Goal: Task Accomplishment & Management: Manage account settings

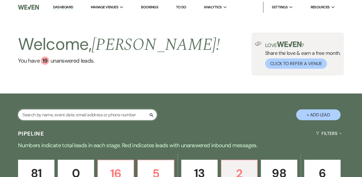
click at [95, 119] on input "text" at bounding box center [87, 114] width 139 height 11
type input "[PERSON_NAME]"
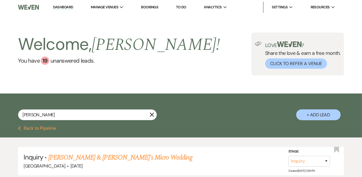
click at [304, 120] on button "+ Add Lead" at bounding box center [319, 114] width 44 height 11
select select "792"
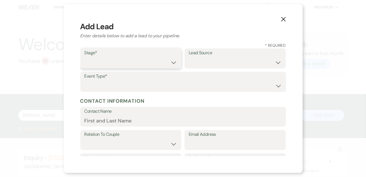
click at [173, 61] on select "Inquiry Follow Up Tour Requested Tour Confirmed Toured Proposal Sent Booked Lost" at bounding box center [130, 62] width 93 height 11
select select "6"
click at [84, 57] on select "Inquiry Follow Up Tour Requested Tour Confirmed Toured Proposal Sent Booked Lost" at bounding box center [130, 62] width 93 height 11
click at [234, 63] on select "Weven Venue Website Instagram Facebook Pinterest Google The Knot Wedding Wire H…" at bounding box center [235, 62] width 93 height 11
select select "8"
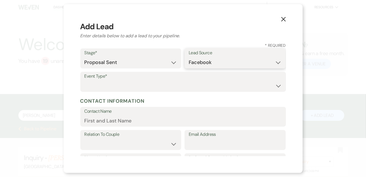
click at [189, 57] on select "Weven Venue Website Instagram Facebook Pinterest Google The Knot Wedding Wire H…" at bounding box center [235, 62] width 93 height 11
click at [124, 78] on label "Event Type*" at bounding box center [182, 76] width 197 height 8
click at [126, 81] on select "Wedding Anniversary Party Baby Shower Bachelorette / Bachelor Party Birthday Pa…" at bounding box center [182, 85] width 197 height 11
select select "1"
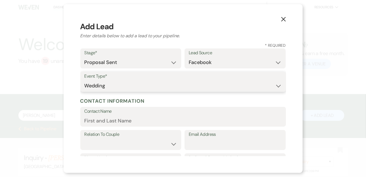
click at [84, 80] on select "Wedding Anniversary Party Baby Shower Bachelorette / Bachelor Party Birthday Pa…" at bounding box center [182, 85] width 197 height 11
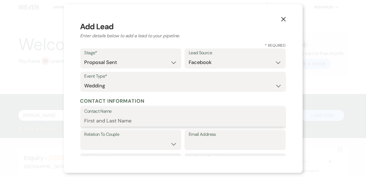
click at [116, 118] on input "Contact Name" at bounding box center [182, 120] width 197 height 11
type input "[PERSON_NAME]"
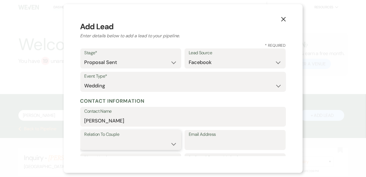
click at [165, 145] on select "Couple Planner Parent of Couple Family Member Friend Other" at bounding box center [130, 143] width 93 height 11
select select "1"
click at [84, 138] on select "Couple Planner Parent of Couple Family Member Friend Other" at bounding box center [130, 143] width 93 height 11
click at [217, 146] on input "Email Address" at bounding box center [235, 143] width 93 height 11
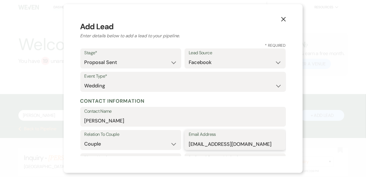
type input "[EMAIL_ADDRESS][DOMAIN_NAME]"
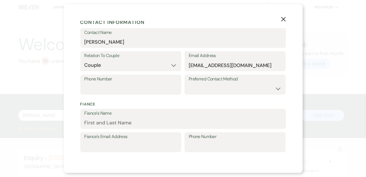
scroll to position [84, 0]
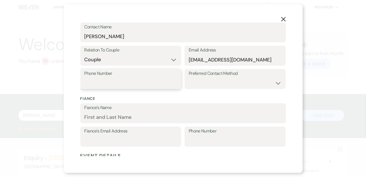
click at [159, 84] on input "Phone Number" at bounding box center [130, 83] width 93 height 11
type input "(228)217-2471"
click at [260, 81] on select "Email Phone Text" at bounding box center [235, 83] width 93 height 11
select select "text"
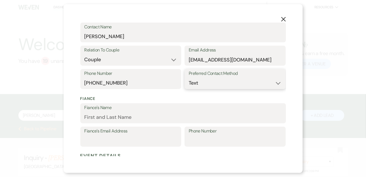
click at [189, 78] on select "Email Phone Text" at bounding box center [235, 83] width 93 height 11
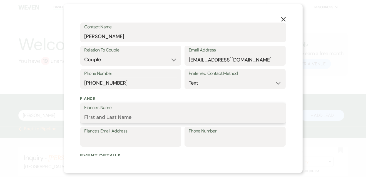
click at [132, 119] on input "Fiance's Name" at bounding box center [182, 117] width 197 height 11
type input "[PERSON_NAME]"
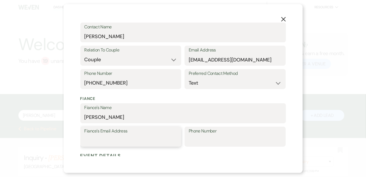
click at [126, 142] on input "Fiance's Email Address" at bounding box center [130, 140] width 93 height 11
type input "[EMAIL_ADDRESS][DOMAIN_NAME]"
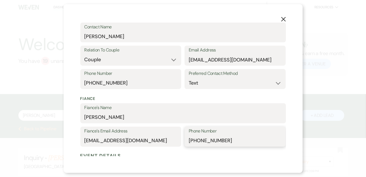
type input "(769)390-5209"
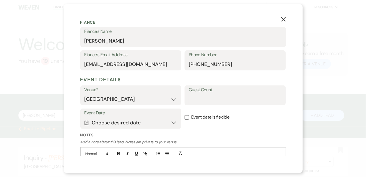
scroll to position [165, 0]
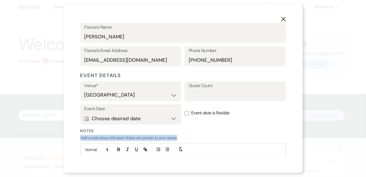
drag, startPoint x: 288, startPoint y: 132, endPoint x: 290, endPoint y: 136, distance: 3.8
click at [290, 136] on div "X Add Lead Enter details below to add a lead to your pipeline. * Required Stage…" at bounding box center [183, 88] width 239 height 168
click at [230, 96] on input "Guest Count" at bounding box center [235, 94] width 93 height 11
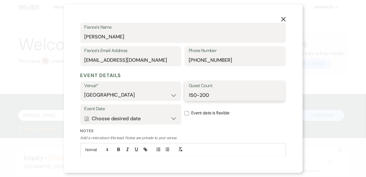
type input "150-200"
click at [170, 121] on button "Calendar Choose desired date Expand" at bounding box center [130, 118] width 93 height 11
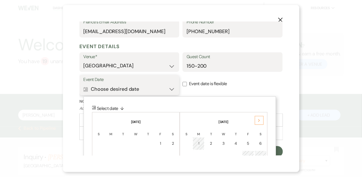
scroll to position [195, 0]
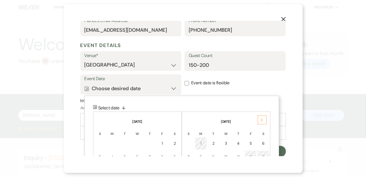
click at [259, 120] on div "Next" at bounding box center [262, 119] width 9 height 9
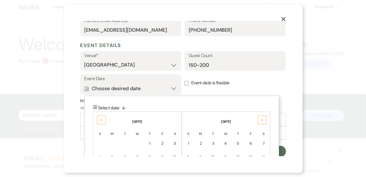
click at [259, 120] on div "Next" at bounding box center [262, 119] width 9 height 9
click at [262, 141] on div "2" at bounding box center [263, 143] width 5 height 6
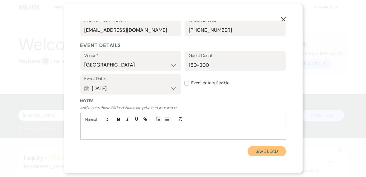
click at [275, 151] on button "Save Lead" at bounding box center [267, 151] width 38 height 11
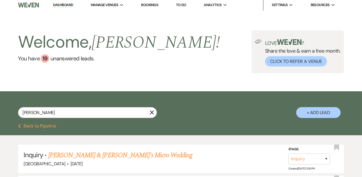
scroll to position [2, 0]
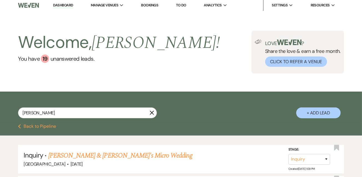
click at [63, 5] on link "Dashboard" at bounding box center [63, 5] width 20 height 5
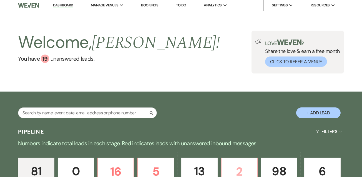
click at [240, 171] on p "2" at bounding box center [239, 171] width 29 height 19
select select "6"
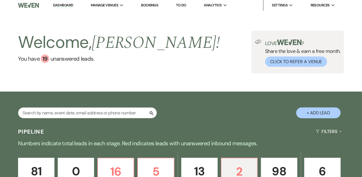
select select "6"
drag, startPoint x: 362, startPoint y: 63, endPoint x: 363, endPoint y: 84, distance: 20.9
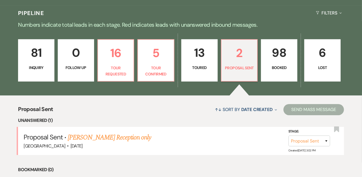
scroll to position [130, 0]
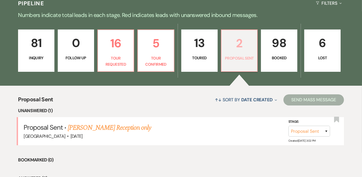
click at [233, 66] on link "2 Proposal Sent" at bounding box center [239, 50] width 37 height 42
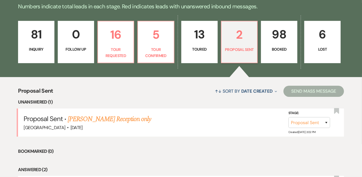
click at [185, 143] on ul "Unanswered (1) Proposal Sent · Billy Preston's Reception only Cottonwood Manor …" at bounding box center [181, 166] width 326 height 136
click at [224, 143] on ul "Unanswered (1) Proposal Sent · Billy Preston's Reception only Cottonwood Manor …" at bounding box center [181, 166] width 326 height 136
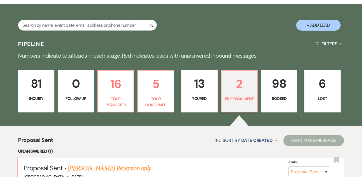
scroll to position [89, 0]
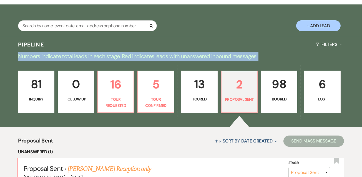
drag, startPoint x: 362, startPoint y: 51, endPoint x: 365, endPoint y: 66, distance: 15.4
click at [362, 66] on html "Dashboard Manage Venues Expand Cottonwood Manor Bookings To Do Analytics Expand…" at bounding box center [181, 120] width 362 height 419
drag, startPoint x: 365, startPoint y: 66, endPoint x: 341, endPoint y: 57, distance: 26.3
click at [341, 57] on div "Pipeline Filters Expand Numbers indicate total leads in each stage. Red indicat…" at bounding box center [181, 165] width 362 height 257
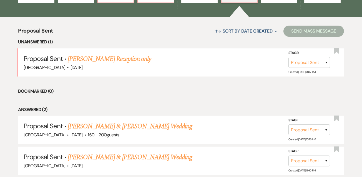
scroll to position [210, 0]
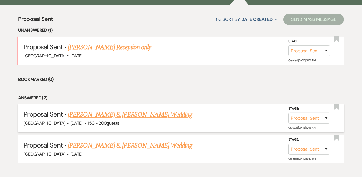
click at [160, 120] on link "[PERSON_NAME] & [PERSON_NAME] Wedding" at bounding box center [130, 114] width 125 height 10
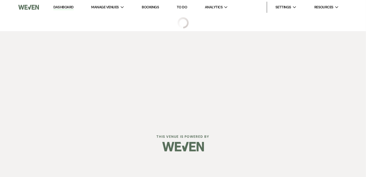
select select "6"
select select "8"
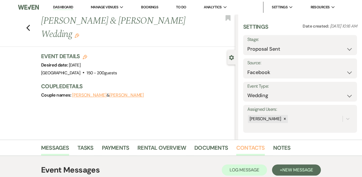
click at [241, 146] on link "Contacts" at bounding box center [251, 149] width 29 height 12
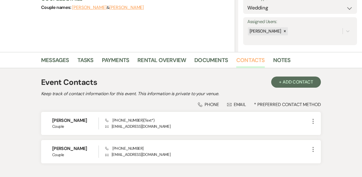
scroll to position [89, 0]
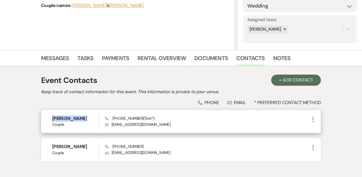
drag, startPoint x: 52, startPoint y: 118, endPoint x: 73, endPoint y: 120, distance: 20.9
click at [73, 120] on h6 "[PERSON_NAME]" at bounding box center [75, 118] width 46 height 6
copy h6 "[PERSON_NAME]"
drag, startPoint x: 111, startPoint y: 124, endPoint x: 157, endPoint y: 126, distance: 46.2
click at [157, 126] on p "Envelope bethannagillett@gmail.com" at bounding box center [207, 124] width 205 height 6
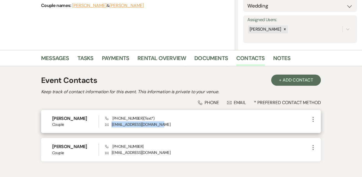
drag, startPoint x: 157, startPoint y: 126, endPoint x: 152, endPoint y: 125, distance: 5.7
copy p "[EMAIL_ADDRESS][DOMAIN_NAME]"
drag, startPoint x: 112, startPoint y: 118, endPoint x: 136, endPoint y: 119, distance: 24.0
click at [136, 119] on span "Phone (228) 217-2471 (Text*)" at bounding box center [129, 118] width 49 height 5
drag, startPoint x: 136, startPoint y: 119, endPoint x: 131, endPoint y: 118, distance: 5.0
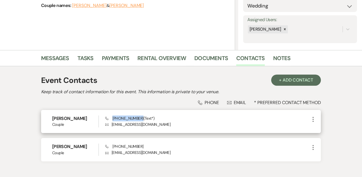
copy span "[PHONE_NUMBER]"
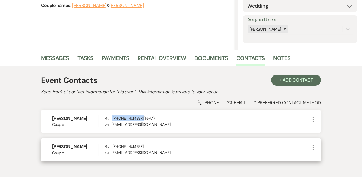
drag, startPoint x: 51, startPoint y: 146, endPoint x: 83, endPoint y: 147, distance: 31.1
click at [83, 147] on div "Stephen Foster Couple Phone (769) 390-5209 Envelope bluefloater123@gmial.com Mo…" at bounding box center [181, 149] width 280 height 23
copy h6 "[PERSON_NAME]"
drag, startPoint x: 112, startPoint y: 147, endPoint x: 142, endPoint y: 145, distance: 29.8
click at [142, 145] on div "Phone (769) 390-5209 Envelope bluefloater123@gmial.com" at bounding box center [207, 149] width 205 height 12
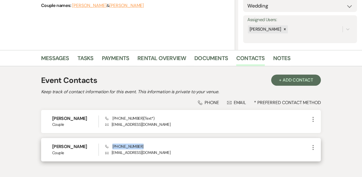
drag, startPoint x: 142, startPoint y: 145, endPoint x: 138, endPoint y: 146, distance: 4.2
copy span "[PHONE_NUMBER]"
drag, startPoint x: 112, startPoint y: 152, endPoint x: 156, endPoint y: 154, distance: 44.0
click at [156, 154] on p "Envelope bluefloater123@gmial.com" at bounding box center [207, 152] width 205 height 6
drag, startPoint x: 156, startPoint y: 154, endPoint x: 153, endPoint y: 153, distance: 3.0
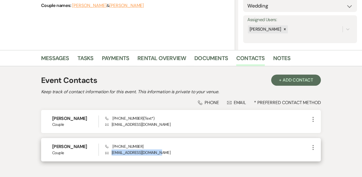
copy p "[EMAIL_ADDRESS][DOMAIN_NAME]"
click at [315, 149] on icon "More" at bounding box center [313, 147] width 7 height 7
click at [320, 155] on button "Pencil Edit" at bounding box center [326, 157] width 33 height 9
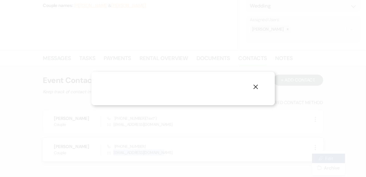
select select "1"
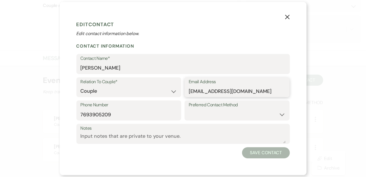
click at [239, 89] on input "[EMAIL_ADDRESS][DOMAIN_NAME]" at bounding box center [237, 91] width 97 height 11
type input "[EMAIL_ADDRESS][DOMAIN_NAME]"
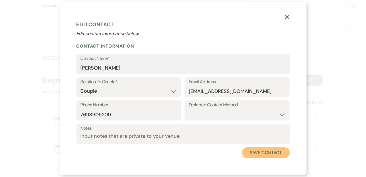
click at [261, 156] on button "Save Contact" at bounding box center [266, 152] width 48 height 11
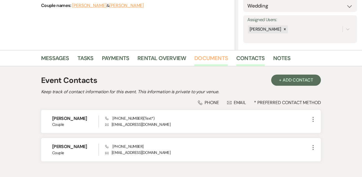
click at [207, 57] on link "Documents" at bounding box center [212, 60] width 34 height 12
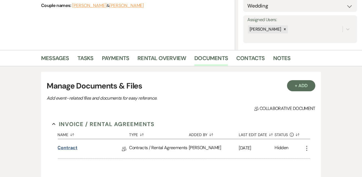
click at [76, 146] on link "Contract" at bounding box center [68, 148] width 20 height 9
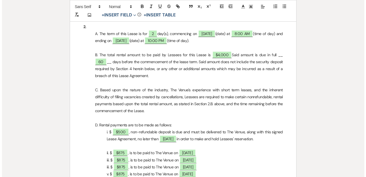
scroll to position [341, 0]
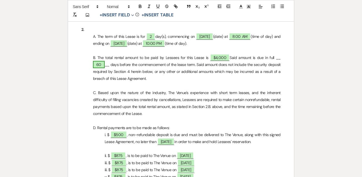
click at [105, 61] on span "60" at bounding box center [99, 64] width 12 height 7
select select "owner"
select select "Number"
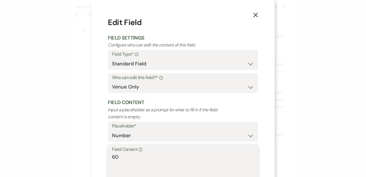
click at [114, 156] on textarea "60" at bounding box center [183, 167] width 142 height 28
type textarea "30"
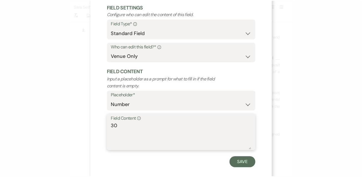
scroll to position [38, 0]
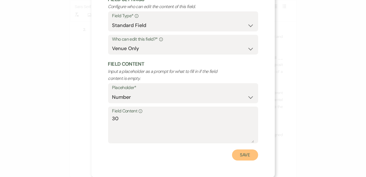
click at [245, 157] on button "Save" at bounding box center [245, 154] width 26 height 11
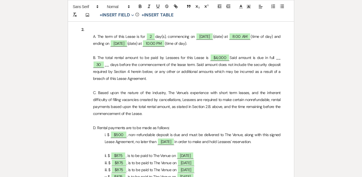
click at [92, 0] on div "Add Photo + Insert Field Expand Standard Field Smart Field Signature Field Init…" at bounding box center [181, 11] width 227 height 22
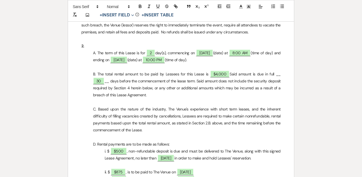
scroll to position [321, 0]
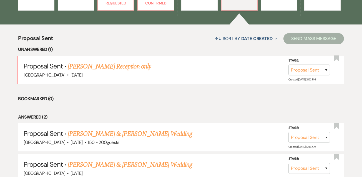
scroll to position [197, 0]
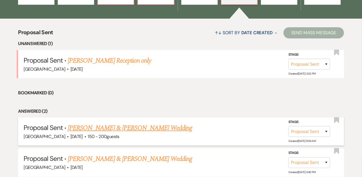
click at [131, 133] on link "[PERSON_NAME] & [PERSON_NAME] Wedding" at bounding box center [130, 128] width 125 height 10
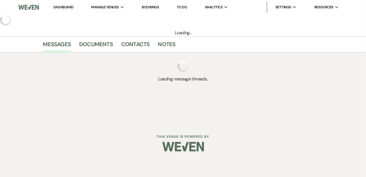
select select "6"
select select "8"
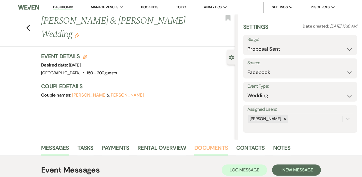
click at [210, 151] on link "Documents" at bounding box center [212, 149] width 34 height 12
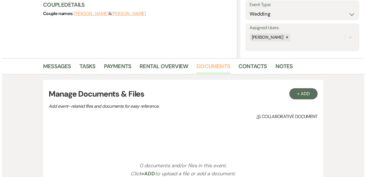
scroll to position [83, 0]
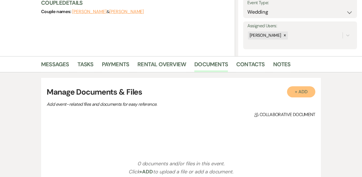
click at [299, 86] on button "+ Add" at bounding box center [301, 91] width 28 height 11
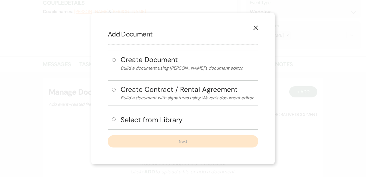
click at [113, 120] on input "radio" at bounding box center [114, 119] width 4 height 4
radio input "true"
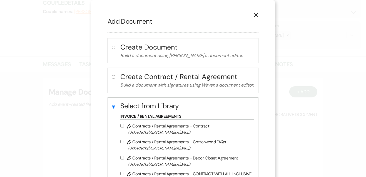
click at [120, 125] on input "Pencil Contracts / Rental Agreements - Contract (Uploaded by [PERSON_NAME] on […" at bounding box center [122, 126] width 4 height 4
checkbox input "true"
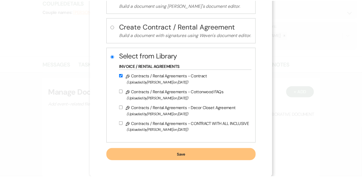
scroll to position [50, 0]
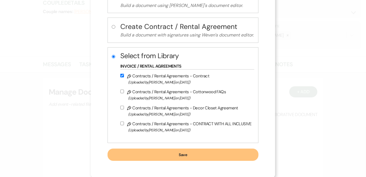
click at [190, 150] on button "Save" at bounding box center [183, 154] width 151 height 12
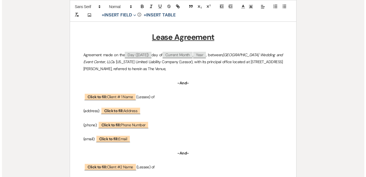
scroll to position [86, 0]
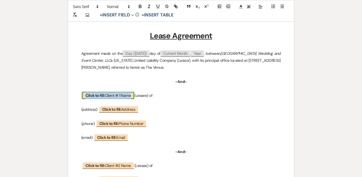
click at [110, 93] on span "Click to fill: Client # 1 Name" at bounding box center [108, 95] width 52 height 7
select select "custom_placeholder"
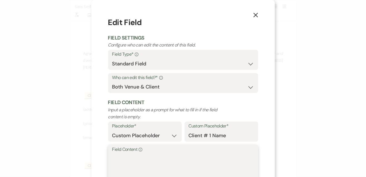
click at [122, 157] on textarea "Field Content Info" at bounding box center [183, 167] width 142 height 28
paste textarea "[PERSON_NAME]"
type textarea "[PERSON_NAME]"
click at [105, 143] on div "X Edit Field Field Settings Configure who can edit the content of this field. F…" at bounding box center [182, 107] width 183 height 215
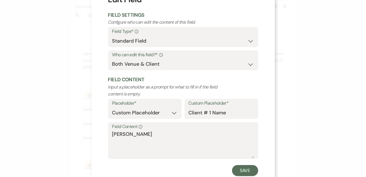
scroll to position [38, 0]
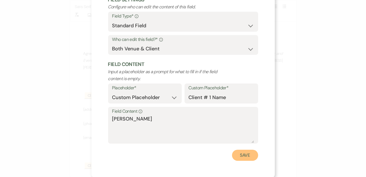
click at [236, 153] on button "Save" at bounding box center [245, 155] width 26 height 11
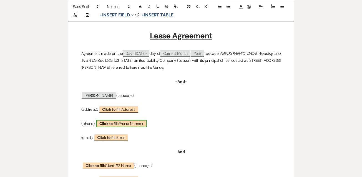
click at [117, 124] on b "Click to fill:" at bounding box center [108, 123] width 19 height 5
select select "Phone Number"
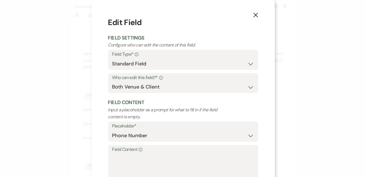
click at [256, 16] on icon "X" at bounding box center [255, 15] width 5 height 5
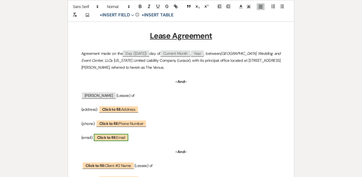
click at [128, 136] on span "Click to fill: Email" at bounding box center [111, 137] width 34 height 7
select select "Email"
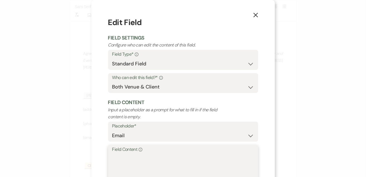
click at [135, 162] on textarea "Field Content Info" at bounding box center [183, 167] width 142 height 28
paste textarea "[EMAIL_ADDRESS][DOMAIN_NAME]"
type textarea "[EMAIL_ADDRESS][DOMAIN_NAME]"
click at [135, 121] on form "Edit Field Field Settings Configure who can edit the content of this field. Fie…" at bounding box center [183, 108] width 150 height 182
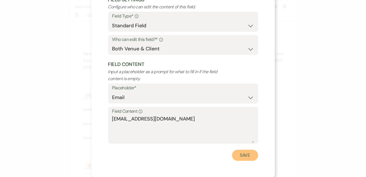
click at [245, 158] on button "Save" at bounding box center [245, 155] width 26 height 11
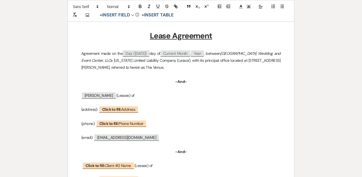
click at [134, 119] on p at bounding box center [181, 116] width 200 height 7
click at [133, 123] on span "Click to fill: Phone Number" at bounding box center [121, 123] width 51 height 7
select select "Phone Number"
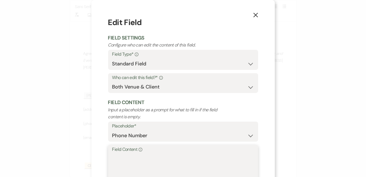
click at [134, 155] on textarea "Field Content Info" at bounding box center [183, 167] width 142 height 28
paste textarea "[PHONE_NUMBER]"
type textarea "[PHONE_NUMBER]"
click at [188, 115] on p "Input a placeholder as a prompt for what to fill in if the field content is emp…" at bounding box center [168, 113] width 120 height 14
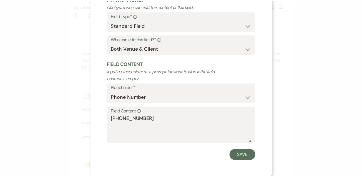
scroll to position [38, 0]
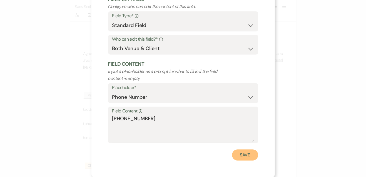
click at [236, 156] on button "Save" at bounding box center [245, 154] width 26 height 11
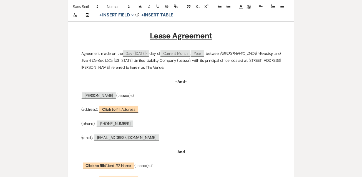
click at [236, 156] on p at bounding box center [181, 158] width 200 height 7
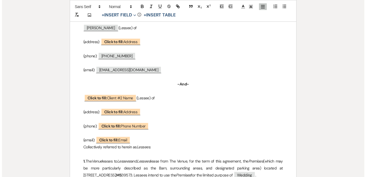
scroll to position [161, 0]
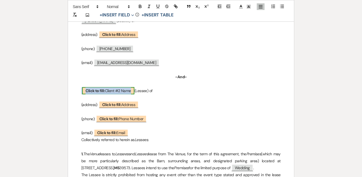
click at [97, 89] on b "Click to fill:" at bounding box center [95, 90] width 19 height 5
select select "custom_placeholder"
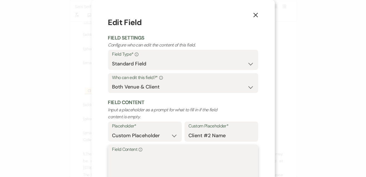
click at [118, 159] on textarea "Field Content Info" at bounding box center [183, 167] width 142 height 28
paste textarea "[PERSON_NAME]"
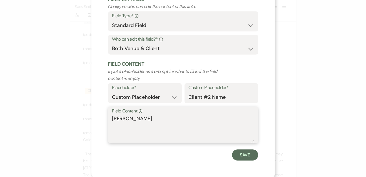
type textarea "[PERSON_NAME]"
click at [243, 161] on div "X Edit Field Field Settings Configure who can edit the content of this field. F…" at bounding box center [182, 69] width 183 height 215
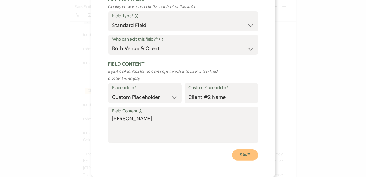
click at [243, 160] on button "Save" at bounding box center [245, 154] width 26 height 11
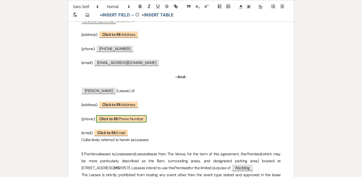
click at [137, 121] on span "Click to fill: Phone Number" at bounding box center [121, 118] width 51 height 7
select select "Phone Number"
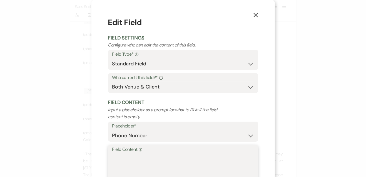
click at [141, 173] on textarea "Field Content Info" at bounding box center [183, 167] width 142 height 28
paste textarea "[PHONE_NUMBER]"
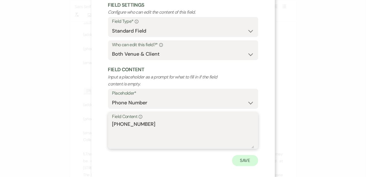
type textarea "[PHONE_NUMBER]"
click at [244, 158] on button "Save" at bounding box center [245, 160] width 26 height 11
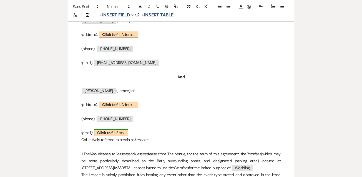
click at [114, 135] on b "Click to fill:" at bounding box center [106, 132] width 19 height 5
select select "Email"
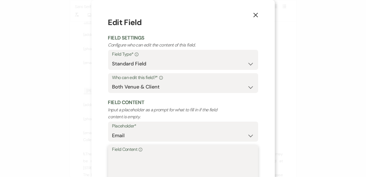
click at [133, 158] on textarea "Field Content Info" at bounding box center [183, 167] width 142 height 28
paste textarea "[EMAIL_ADDRESS][DOMAIN_NAME]"
click at [190, 122] on label "Placeholder*" at bounding box center [183, 126] width 142 height 8
click at [159, 156] on textarea "[EMAIL_ADDRESS][DOMAIN_NAME]" at bounding box center [183, 167] width 142 height 28
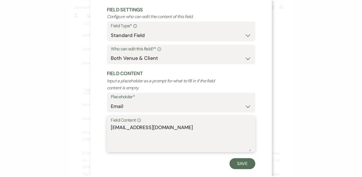
scroll to position [34, 0]
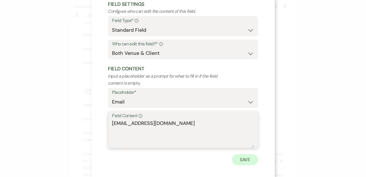
type textarea "[EMAIL_ADDRESS][DOMAIN_NAME]"
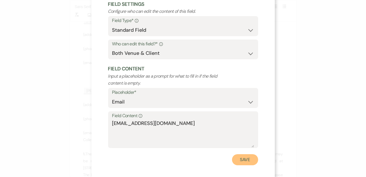
click at [244, 162] on button "Save" at bounding box center [245, 159] width 26 height 11
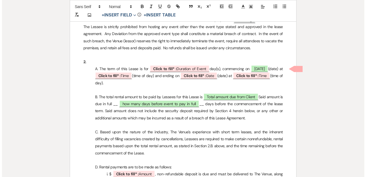
scroll to position [332, 0]
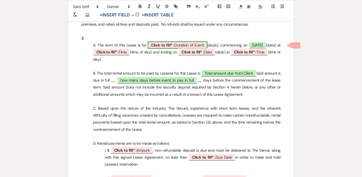
click at [194, 47] on span "Click to fill* : Duration of Event" at bounding box center [177, 44] width 59 height 7
select select "owner"
select select "custom_placeholder"
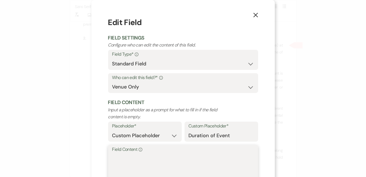
click at [142, 159] on textarea "Field Content Info" at bounding box center [183, 167] width 142 height 28
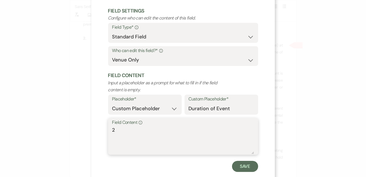
scroll to position [38, 0]
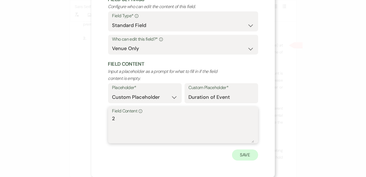
type textarea "2"
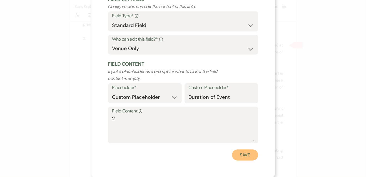
click at [239, 151] on button "Save" at bounding box center [245, 154] width 26 height 11
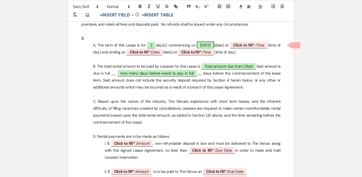
click at [208, 46] on span "[DATE]" at bounding box center [205, 44] width 17 height 7
select select "smartCustomField"
select select "owner"
select select "{{eventDate}}"
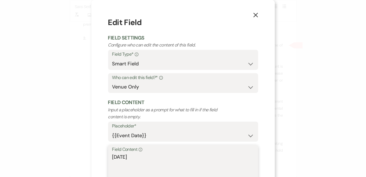
click at [125, 158] on textarea "[DATE]" at bounding box center [183, 167] width 142 height 28
type textarea "[DATE]"
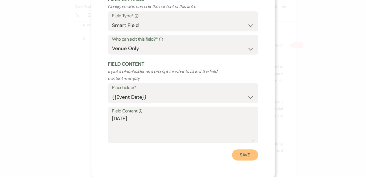
click at [249, 155] on button "Save" at bounding box center [245, 154] width 26 height 11
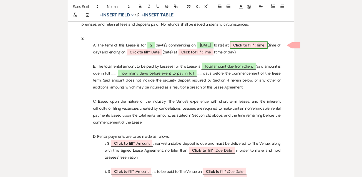
click at [257, 46] on b "Click to fill* :" at bounding box center [244, 45] width 23 height 5
select select "owner"
select select "Time"
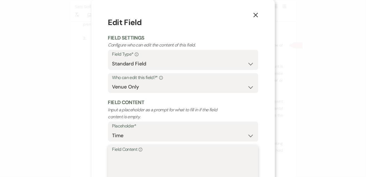
click at [176, 154] on textarea "Field Content Info" at bounding box center [183, 167] width 142 height 28
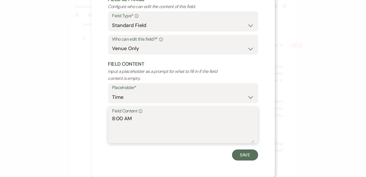
type textarea "8:00 AM"
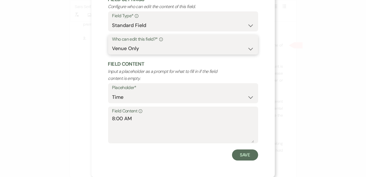
click at [227, 53] on select "Both Venue & Client Client Only Venue Only" at bounding box center [183, 48] width 142 height 11
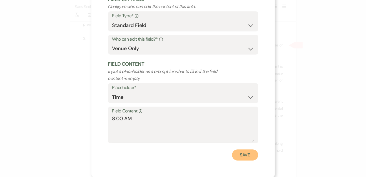
click at [241, 158] on button "Save" at bounding box center [245, 154] width 26 height 11
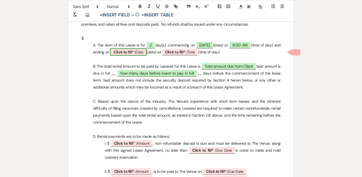
click at [135, 52] on b "Click to fill* :" at bounding box center [125, 51] width 22 height 5
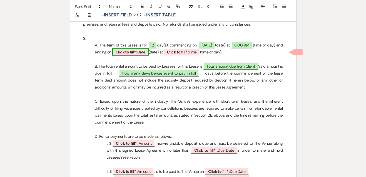
select select "owner"
select select "Date"
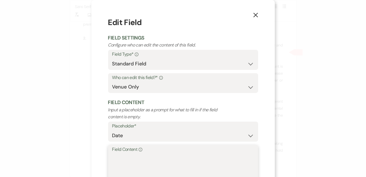
click at [147, 160] on textarea "Field Content Info" at bounding box center [183, 167] width 142 height 28
type textarea "[DATE]"
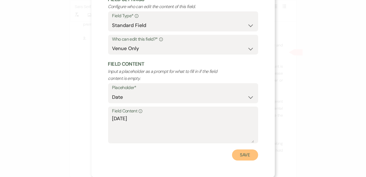
click at [246, 160] on button "Save" at bounding box center [245, 154] width 26 height 11
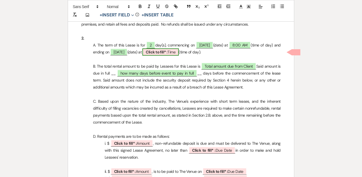
click at [168, 51] on b "Click to fill* :" at bounding box center [157, 51] width 22 height 5
select select "owner"
select select "Time"
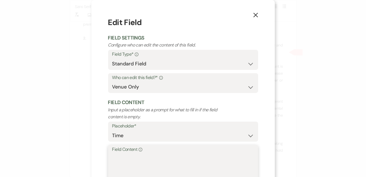
click at [180, 160] on textarea "Field Content Info" at bounding box center [183, 167] width 142 height 28
type textarea "10:00 PM"
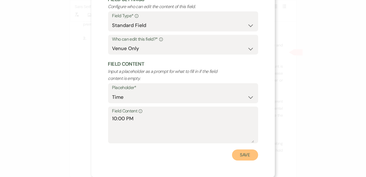
click at [245, 159] on button "Save" at bounding box center [245, 154] width 26 height 11
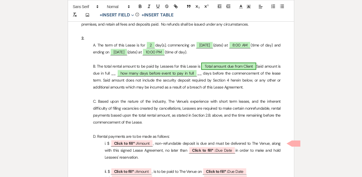
click at [213, 65] on span "Total amount due from Client" at bounding box center [228, 66] width 55 height 7
select select "owner"
select select "Number"
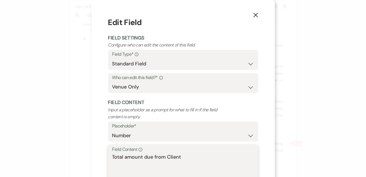
drag, startPoint x: 193, startPoint y: 155, endPoint x: 69, endPoint y: 158, distance: 124.3
click at [69, 158] on div "X Edit Field Field Settings Configure who can edit the content of this field. F…" at bounding box center [183, 88] width 366 height 177
type textarea "$4,000"
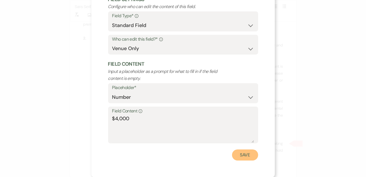
click at [242, 153] on button "Save" at bounding box center [245, 154] width 26 height 11
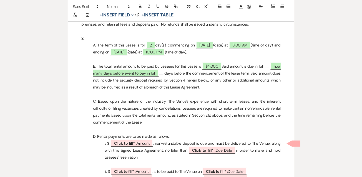
click at [277, 69] on p "B. The total rental amount to be paid by Lessees for this Lease is $4,000 Said …" at bounding box center [181, 77] width 200 height 28
click at [277, 67] on span "how many days before event to pay in full" at bounding box center [187, 70] width 188 height 14
select select "owner"
select select "Number"
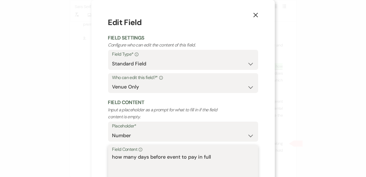
drag, startPoint x: 216, startPoint y: 160, endPoint x: 101, endPoint y: 168, distance: 115.3
click at [101, 168] on div "X Edit Field Field Settings Configure who can edit the content of this field. F…" at bounding box center [182, 107] width 183 height 215
type textarea "60"
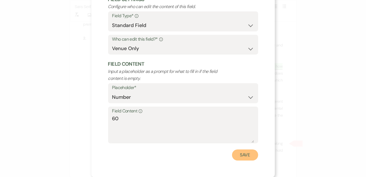
click at [241, 157] on button "Save" at bounding box center [245, 154] width 26 height 11
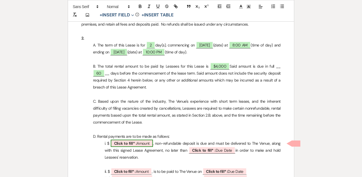
click at [146, 145] on span "Click to fill* : Amount" at bounding box center [132, 143] width 42 height 7
select select "owner"
select select "Amount"
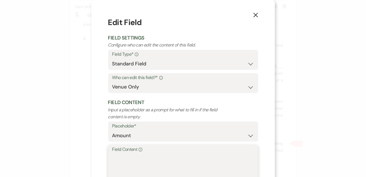
click at [146, 154] on textarea "Field Content Info" at bounding box center [183, 167] width 142 height 28
type textarea "%"
type textarea "$500"
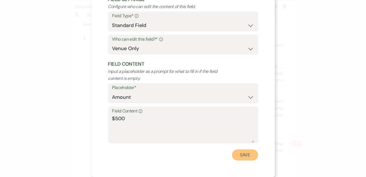
click at [242, 156] on button "Save" at bounding box center [245, 154] width 26 height 11
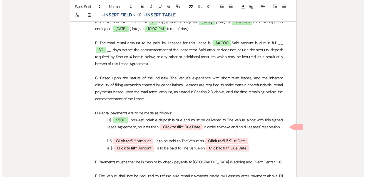
scroll to position [359, 0]
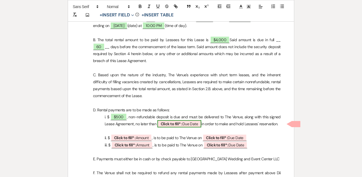
click at [194, 124] on span "Click to fill* : Due Date" at bounding box center [180, 123] width 44 height 7
select select "owner"
select select "custom_placeholder"
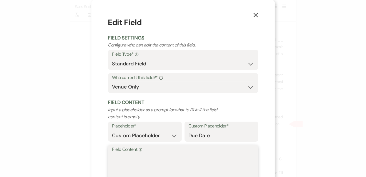
click at [190, 160] on textarea "Field Content Info" at bounding box center [183, 167] width 142 height 28
click at [207, 158] on textarea "Field Content Info" at bounding box center [183, 167] width 142 height 28
type textarea "[DATE]"
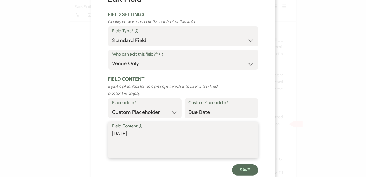
scroll to position [38, 0]
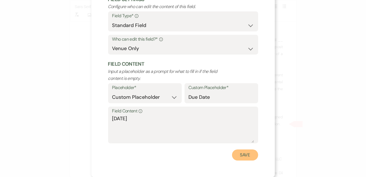
click at [247, 160] on button "Save" at bounding box center [245, 154] width 26 height 11
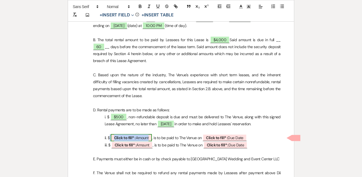
click at [132, 139] on b "Click to fill* :" at bounding box center [125, 137] width 22 height 5
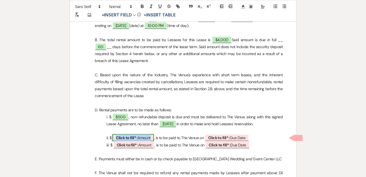
select select "owner"
select select "Amount"
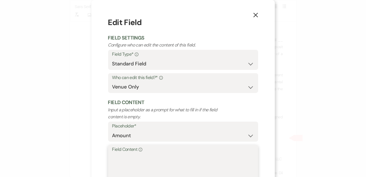
click at [130, 156] on textarea "Field Content Info" at bounding box center [183, 167] width 142 height 28
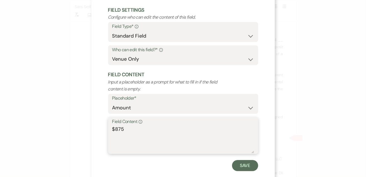
scroll to position [32, 0]
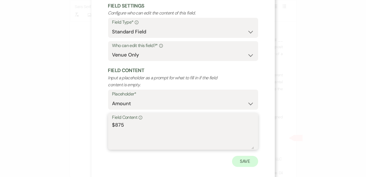
type textarea "$875"
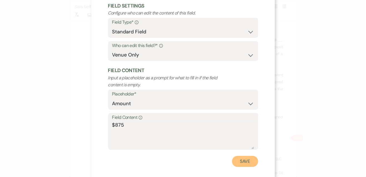
click at [249, 157] on button "Save" at bounding box center [245, 161] width 26 height 11
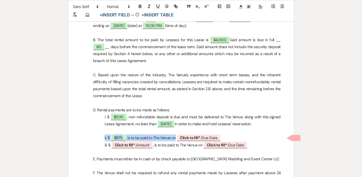
drag, startPoint x: 103, startPoint y: 135, endPoint x: 228, endPoint y: 136, distance: 125.3
click at [228, 136] on p "ii. $ $875 , is to be paid to The Venue on ﻿ Click to fill* : Due Date ﻿" at bounding box center [181, 137] width 200 height 7
copy p
click at [262, 141] on p "iii. $ ﻿ Click to fill* : Amount ﻿ , is to be paid to The Venue on ﻿ Click to f…" at bounding box center [181, 144] width 200 height 7
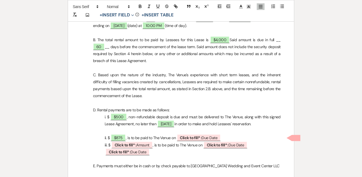
drag, startPoint x: 155, startPoint y: 154, endPoint x: 102, endPoint y: 155, distance: 52.8
click at [102, 155] on p "﻿ Click to fill* : Due Date ﻿" at bounding box center [181, 151] width 200 height 7
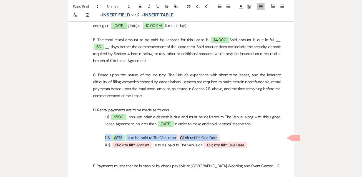
drag, startPoint x: 104, startPoint y: 136, endPoint x: 224, endPoint y: 139, distance: 120.1
click at [224, 139] on p "ii. $ $875 , is to be paid to The Venue on ﻿ Click to fill* : Due Date ﻿" at bounding box center [181, 137] width 200 height 7
copy p "ii. $ $875 , is to be paid to The Venue on"
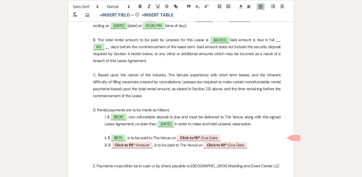
click at [262, 148] on p at bounding box center [181, 151] width 200 height 7
click at [262, 145] on p "iii. $ ﻿ Click to fill* : Amount ﻿ , is to be paid to The Venue on ﻿ Click to f…" at bounding box center [181, 144] width 200 height 7
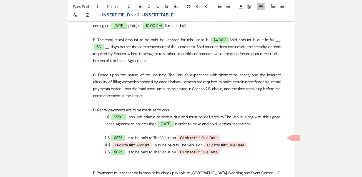
click at [235, 153] on p "ii. $ ﻿ $875 ﻿ , is to be paid to The Venue on ﻿ Click to fill* : Due Date ﻿" at bounding box center [181, 151] width 200 height 7
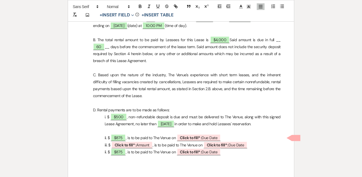
paste div
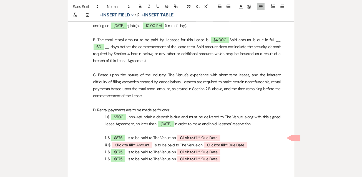
click at [106, 152] on p "ii. $ ﻿ $875 ﻿ , is to be paid to The Venue on ﻿ Click to fill* : Due Date ﻿" at bounding box center [181, 151] width 200 height 7
click at [106, 157] on p "ii. $ ﻿ $875 ﻿ , is to be paid to The Venue on ﻿ Click to fill* : Due Date ﻿" at bounding box center [181, 158] width 200 height 7
click at [126, 145] on b "Click to fill* :" at bounding box center [126, 144] width 22 height 5
select select "owner"
select select "Amount"
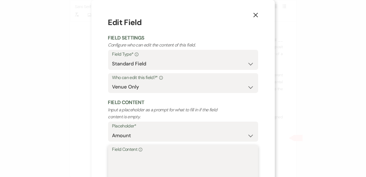
click at [127, 157] on textarea "Field Content Info" at bounding box center [183, 167] width 142 height 28
type textarea "8"
type textarea "$875"
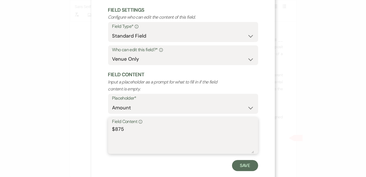
scroll to position [38, 0]
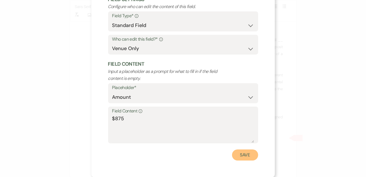
click at [246, 158] on button "Save" at bounding box center [245, 154] width 26 height 11
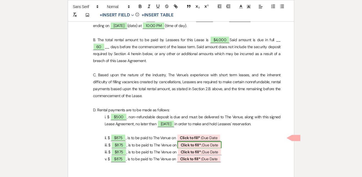
click at [209, 141] on span "Click to fill* : Due Date" at bounding box center [200, 144] width 44 height 7
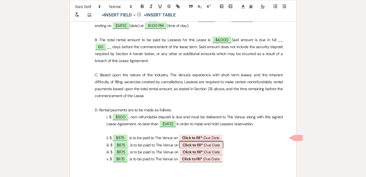
select select "owner"
select select "custom_placeholder"
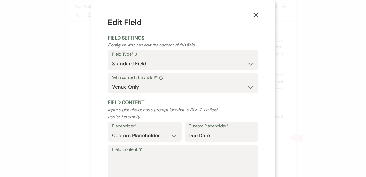
click at [253, 16] on icon "X" at bounding box center [255, 15] width 5 height 5
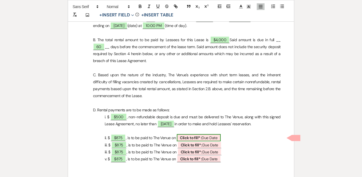
click at [209, 137] on span "Click to fill* : Due Date" at bounding box center [199, 137] width 44 height 7
select select "owner"
select select "custom_placeholder"
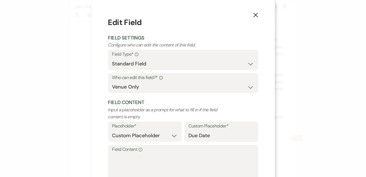
click at [195, 151] on label "Field Content Info" at bounding box center [183, 149] width 142 height 8
click at [195, 153] on textarea "Field Content Info" at bounding box center [183, 167] width 142 height 28
type textarea "[DATE]"
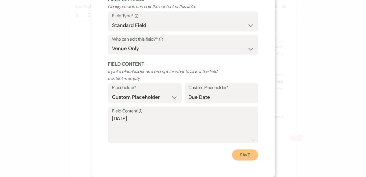
click at [241, 159] on button "Save" at bounding box center [245, 154] width 26 height 11
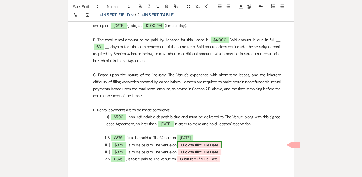
click at [220, 144] on span "Click to fill* : Due Date" at bounding box center [200, 144] width 44 height 7
select select "owner"
select select "custom_placeholder"
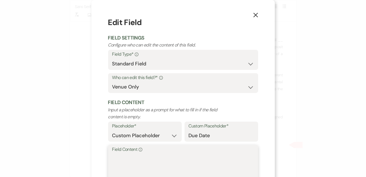
click at [176, 160] on textarea "Field Content Info" at bounding box center [183, 167] width 142 height 28
type textarea "[DATE]"
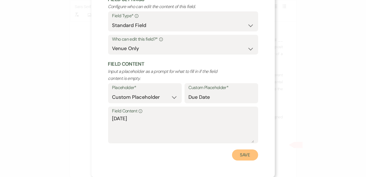
click at [244, 155] on button "Save" at bounding box center [245, 154] width 26 height 11
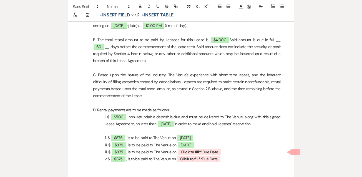
click at [243, 155] on p "iii. $ ﻿ $875 ﻿ , is to be paid to The Venue on ﻿ Click to fill* : Due Date ﻿" at bounding box center [181, 151] width 200 height 7
click at [206, 154] on span "Click to fill* : Due Date" at bounding box center [200, 151] width 44 height 7
select select "owner"
select select "custom_placeholder"
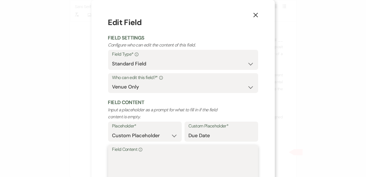
click at [189, 158] on textarea "Field Content Info" at bounding box center [183, 167] width 142 height 28
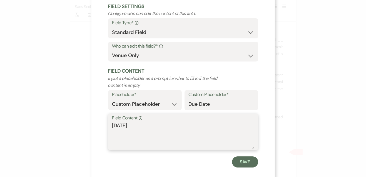
scroll to position [32, 0]
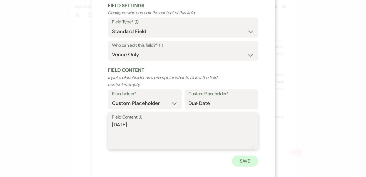
type textarea "[DATE]"
click at [251, 160] on button "Save" at bounding box center [245, 160] width 26 height 11
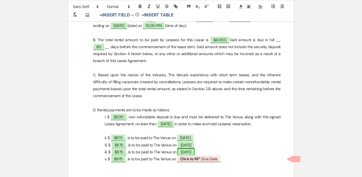
click at [193, 151] on span "[DATE]" at bounding box center [186, 151] width 17 height 7
select select "owner"
select select "custom_placeholder"
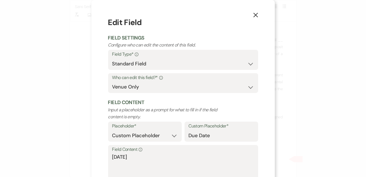
click at [193, 151] on label "Field Content Info" at bounding box center [183, 149] width 142 height 8
click at [193, 153] on textarea "[DATE]" at bounding box center [183, 167] width 142 height 28
click at [192, 153] on textarea "[DATE]" at bounding box center [183, 167] width 142 height 28
type textarea "[DATE]"
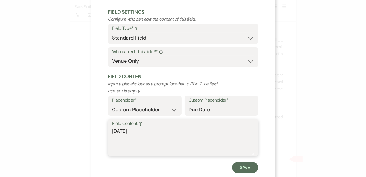
scroll to position [38, 0]
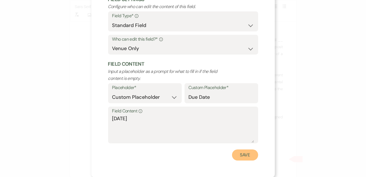
click at [247, 157] on button "Save" at bounding box center [245, 154] width 26 height 11
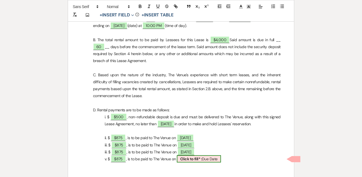
click at [208, 160] on span "Click to fill* : Due Date" at bounding box center [199, 158] width 44 height 7
select select "owner"
select select "custom_placeholder"
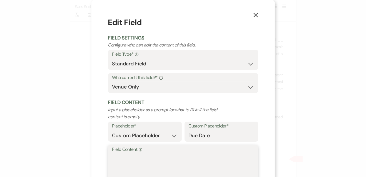
click at [195, 158] on textarea "Field Content Info" at bounding box center [183, 167] width 142 height 28
type textarea "[DATE]"
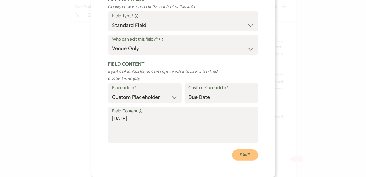
click at [242, 154] on button "Save" at bounding box center [245, 154] width 26 height 11
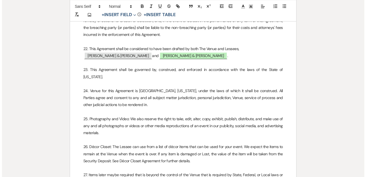
scroll to position [1703, 0]
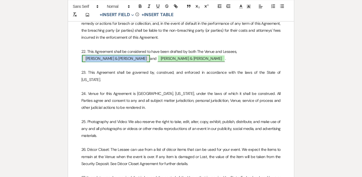
click at [121, 55] on span "[PERSON_NAME] & [PERSON_NAME]" at bounding box center [116, 58] width 68 height 7
select select "smartCustomField"
select select "{{clientNames}}"
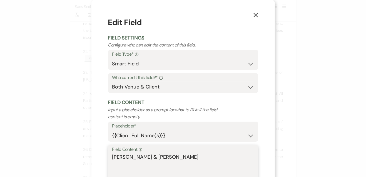
drag, startPoint x: 136, startPoint y: 156, endPoint x: 183, endPoint y: 153, distance: 47.9
click at [183, 153] on div "Field Content Info [PERSON_NAME] & [PERSON_NAME]" at bounding box center [183, 163] width 150 height 37
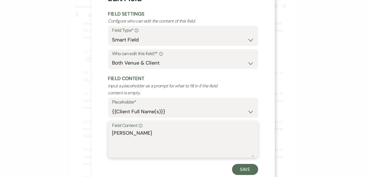
scroll to position [29, 0]
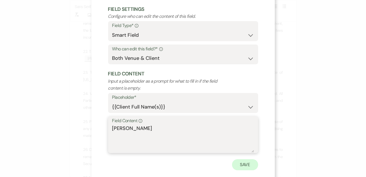
type textarea "[PERSON_NAME]"
click at [251, 161] on button "Save" at bounding box center [245, 164] width 26 height 11
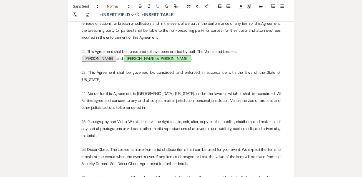
click at [148, 55] on span "[PERSON_NAME] & [PERSON_NAME]" at bounding box center [158, 58] width 68 height 7
select select "smartCustomField"
select select "owner"
select select "{{clientNames}}"
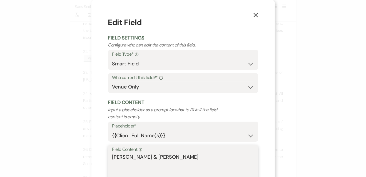
drag, startPoint x: 141, startPoint y: 159, endPoint x: 92, endPoint y: 159, distance: 49.2
click at [92, 159] on div "X Edit Field Field Settings Configure who can edit the content of this field. F…" at bounding box center [182, 107] width 183 height 215
type textarea "[PERSON_NAME]"
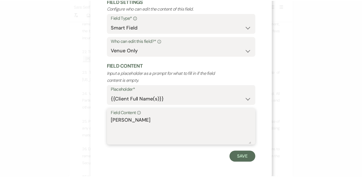
scroll to position [36, 0]
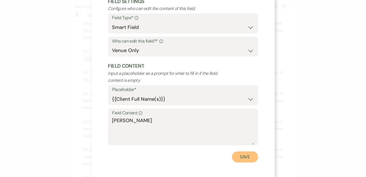
click at [244, 156] on button "Save" at bounding box center [245, 156] width 26 height 11
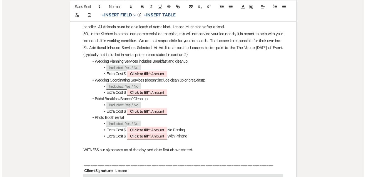
scroll to position [1927, 0]
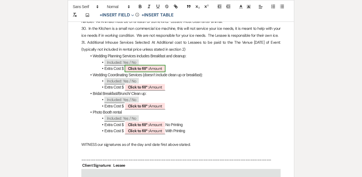
click at [141, 65] on span "Click to fill* : Amount" at bounding box center [145, 68] width 41 height 7
select select "owner"
select select "Amount"
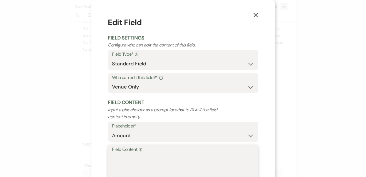
click at [126, 165] on textarea "Field Content Info" at bounding box center [183, 167] width 142 height 28
type textarea "$2,000"
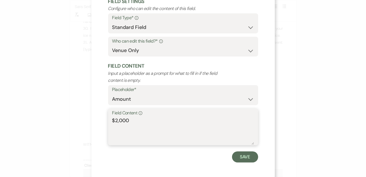
scroll to position [38, 0]
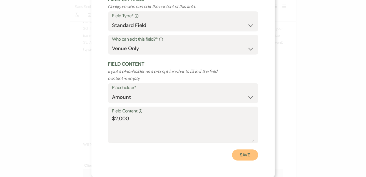
click at [241, 157] on button "Save" at bounding box center [245, 154] width 26 height 11
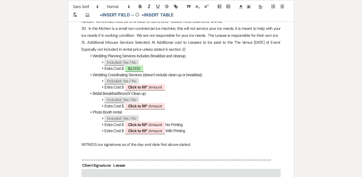
click at [147, 90] on li "Bridal Breakfast/Brunch/ Clean up:" at bounding box center [184, 93] width 194 height 6
click at [156, 83] on span "Click to fill* : Amount" at bounding box center [145, 86] width 41 height 7
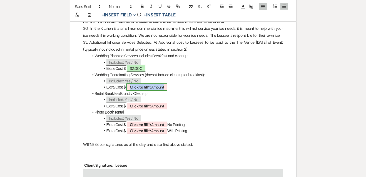
select select "owner"
select select "Amount"
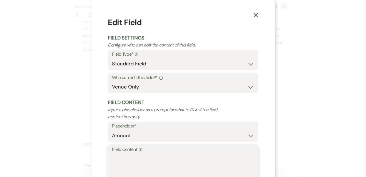
click at [167, 160] on textarea "Field Content Info" at bounding box center [183, 167] width 142 height 28
type textarea "$750"
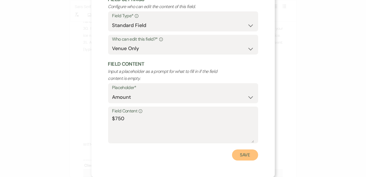
click at [246, 156] on button "Save" at bounding box center [245, 154] width 26 height 11
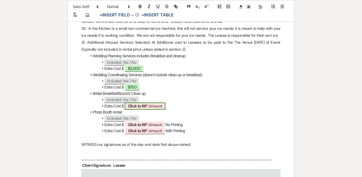
click at [149, 103] on b "Click to fill* :" at bounding box center [138, 105] width 21 height 5
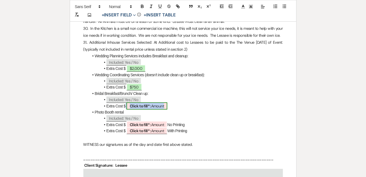
select select "owner"
select select "Amount"
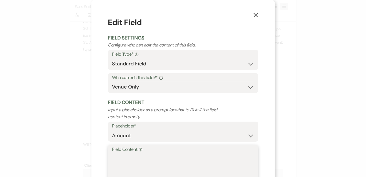
click at [167, 159] on textarea "Field Content Info" at bounding box center [183, 167] width 142 height 28
type textarea "$300"
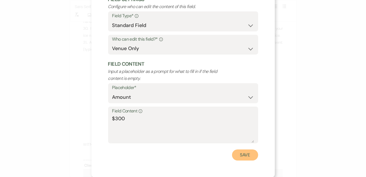
click at [249, 156] on button "Save" at bounding box center [245, 154] width 26 height 11
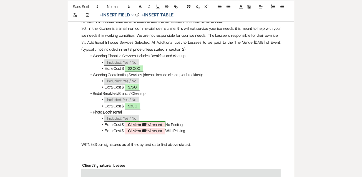
click at [157, 121] on span "Click to fill* : Amount" at bounding box center [145, 124] width 41 height 7
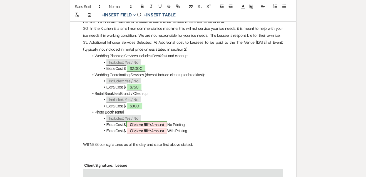
select select "owner"
select select "Amount"
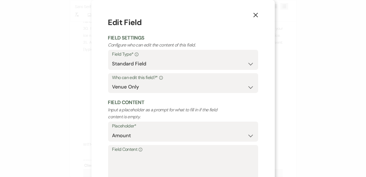
click at [164, 150] on label "Field Content Info" at bounding box center [183, 149] width 142 height 8
click at [164, 153] on textarea "Field Content Info" at bounding box center [183, 167] width 142 height 28
type textarea "$250"
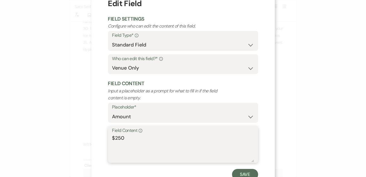
scroll to position [38, 0]
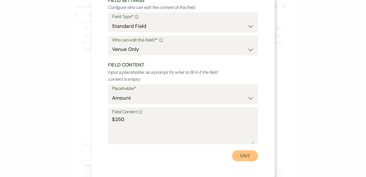
click at [242, 156] on button "Save" at bounding box center [245, 155] width 26 height 11
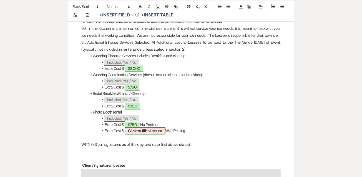
click at [152, 127] on span "Click to fill* : Amount" at bounding box center [145, 130] width 41 height 7
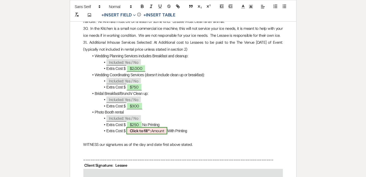
select select "owner"
select select "Amount"
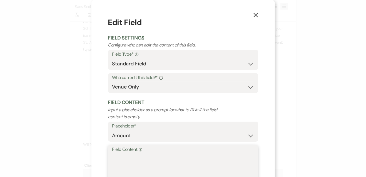
click at [164, 167] on textarea "Field Content Info" at bounding box center [183, 167] width 142 height 28
type textarea "$500"
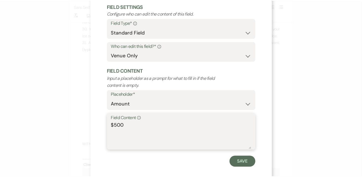
scroll to position [38, 0]
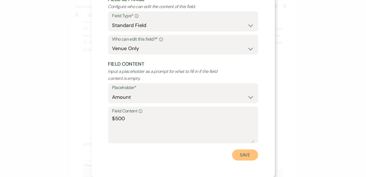
click at [243, 155] on button "Save" at bounding box center [245, 154] width 26 height 11
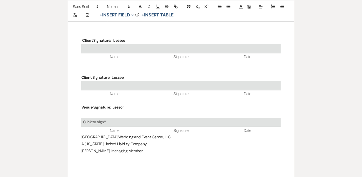
scroll to position [2095, 0]
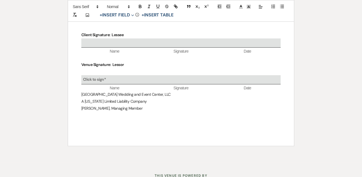
select select "6"
select select "8"
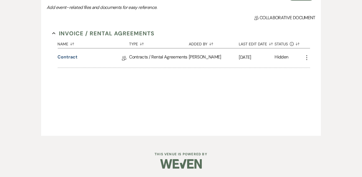
scroll to position [83, 0]
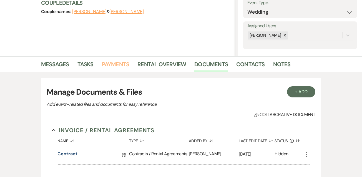
click at [126, 66] on link "Payments" at bounding box center [116, 66] width 28 height 12
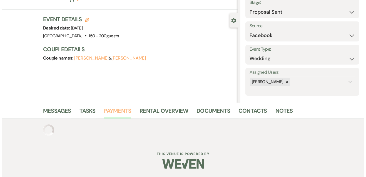
scroll to position [64, 0]
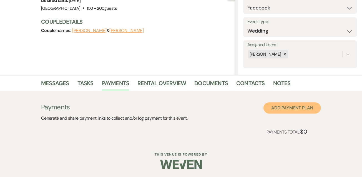
click at [276, 107] on button "Add Payment Plan" at bounding box center [293, 107] width 58 height 11
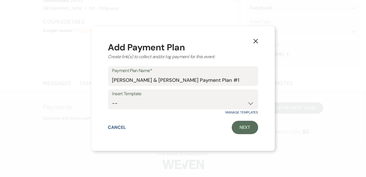
click at [254, 102] on div "Insert Template -- 2 day rental package [DATE] and [DATE] at discounted rate" at bounding box center [183, 99] width 150 height 20
click at [247, 103] on select "-- 2 day rental package [DATE] and [DATE] at discounted rate" at bounding box center [183, 103] width 142 height 11
select select "146"
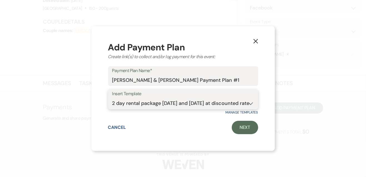
click at [112, 98] on select "-- 2 day rental package [DATE] and [DATE] at discounted rate" at bounding box center [183, 103] width 142 height 11
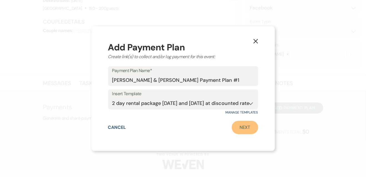
click at [242, 131] on link "Next" at bounding box center [245, 127] width 26 height 13
click at [242, 131] on div "Dashboard Manage Venues Expand [GEOGRAPHIC_DATA] Bookings To Do Analytics Expan…" at bounding box center [183, 57] width 366 height 242
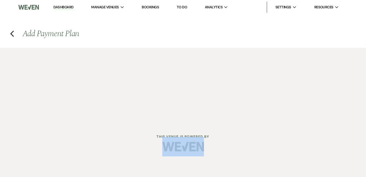
select select "2"
select select "flat"
select select "true"
select select "client"
select select "weeks"
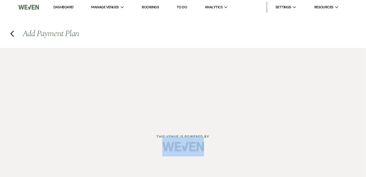
select select "2"
select select "flat"
select select "true"
select select "client"
select select "weeks"
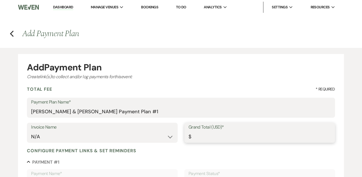
click at [229, 131] on input "Grand Total (USD)*" at bounding box center [260, 136] width 143 height 11
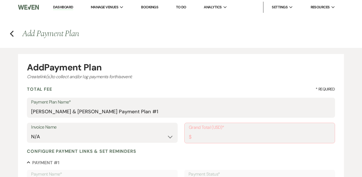
click at [235, 145] on div "Invoice Name N/A Grand Total (USD)* $" at bounding box center [181, 136] width 308 height 26
click at [234, 139] on input "Grand Total (USD)*" at bounding box center [260, 136] width 142 height 11
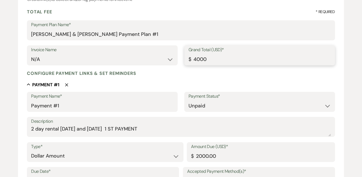
scroll to position [78, 0]
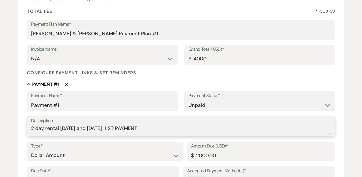
click at [160, 129] on textarea "2 day rental [DATE] and [DATE] 1 ST PAYMENT" at bounding box center [181, 130] width 300 height 11
type input "4000.00"
type textarea "2"
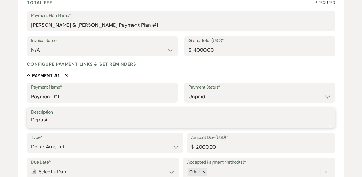
scroll to position [90, 0]
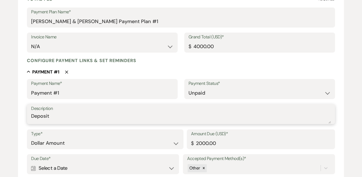
type textarea "Deposit"
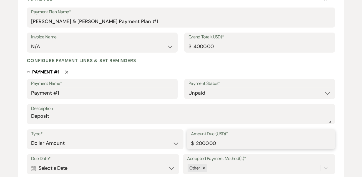
click at [230, 145] on input "2000.00" at bounding box center [261, 143] width 140 height 11
type input "2"
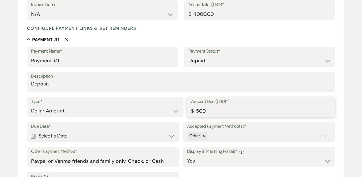
scroll to position [140, 0]
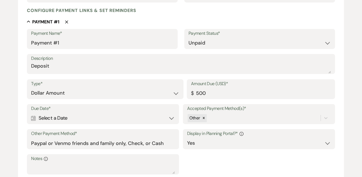
click at [171, 118] on div "Calendar Select a Date Expand" at bounding box center [103, 118] width 144 height 11
type input "500.00"
select select "month"
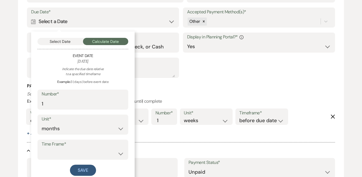
scroll to position [237, 0]
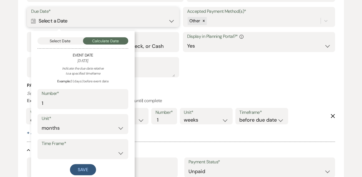
click at [65, 39] on button "Select Date" at bounding box center [61, 40] width 46 height 7
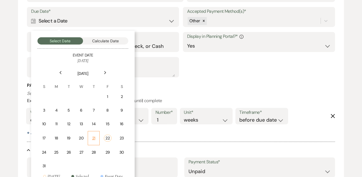
click at [98, 137] on td "21" at bounding box center [94, 138] width 12 height 14
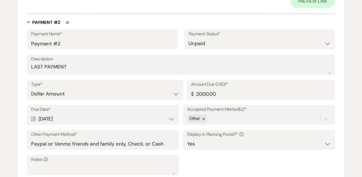
scroll to position [380, 0]
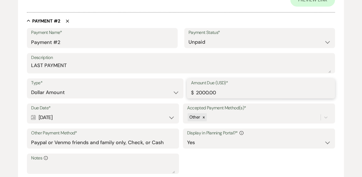
click at [235, 92] on input "2000.00" at bounding box center [261, 92] width 140 height 11
type input "2"
click at [174, 118] on div "Calendar [DATE] Expand" at bounding box center [103, 117] width 144 height 11
type input "875.00"
select select "month"
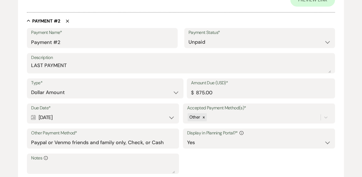
select select "beforeEventDate"
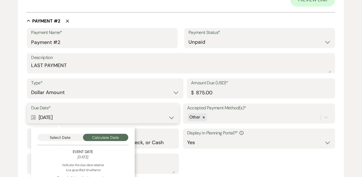
click at [69, 137] on button "Select Date" at bounding box center [61, 137] width 46 height 7
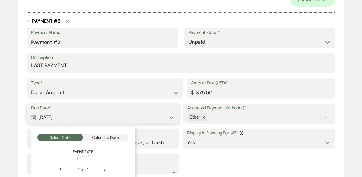
scroll to position [462, 0]
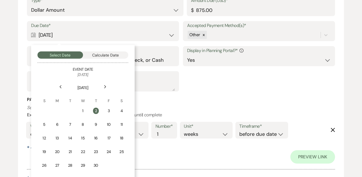
click at [61, 84] on div "Previous" at bounding box center [60, 86] width 9 height 9
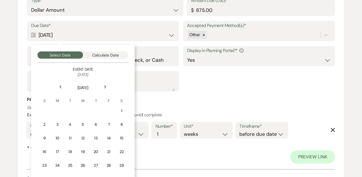
click at [61, 84] on div "Previous" at bounding box center [60, 86] width 9 height 9
drag, startPoint x: 61, startPoint y: 84, endPoint x: 105, endPoint y: 87, distance: 44.8
click at [105, 87] on icon "Next" at bounding box center [105, 86] width 3 height 3
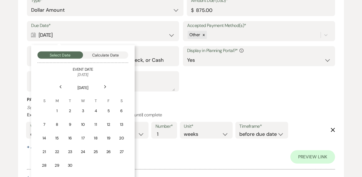
click at [105, 87] on use at bounding box center [105, 86] width 2 height 3
click at [110, 111] on div "3" at bounding box center [108, 111] width 5 height 6
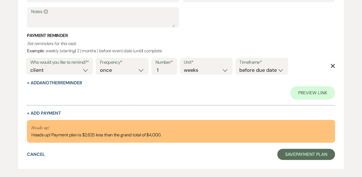
scroll to position [527, 0]
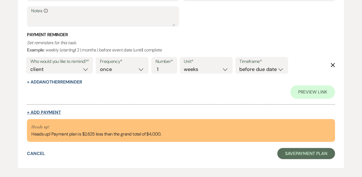
click at [60, 112] on button "+ Add Payment" at bounding box center [44, 112] width 34 height 4
select select "2"
select select "flat"
select select "false"
select select "client"
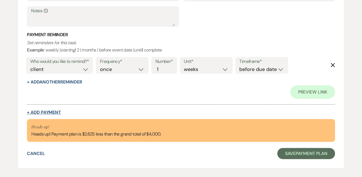
select select "weeks"
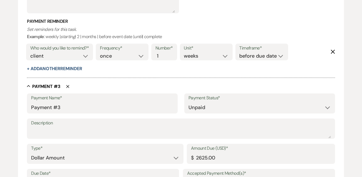
scroll to position [513, 0]
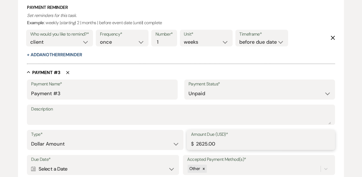
drag, startPoint x: 228, startPoint y: 170, endPoint x: 175, endPoint y: 174, distance: 54.1
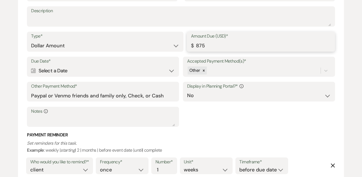
scroll to position [644, 0]
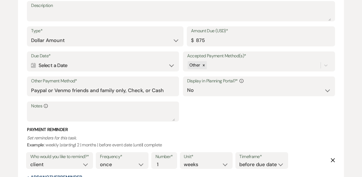
type input "875.00"
click at [171, 64] on div "Calendar Select a Date Expand" at bounding box center [103, 65] width 144 height 11
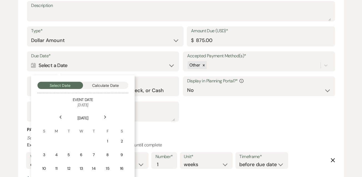
click at [107, 118] on div "Next" at bounding box center [105, 117] width 9 height 9
click at [108, 138] on div "5" at bounding box center [108, 141] width 5 height 6
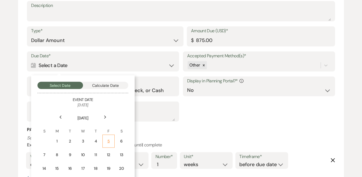
scroll to position [671, 0]
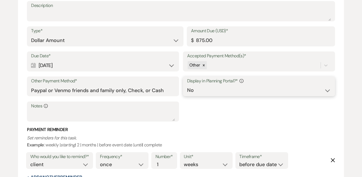
click at [245, 91] on select "Yes No" at bounding box center [259, 90] width 144 height 11
select select "true"
click at [187, 85] on select "Yes No" at bounding box center [259, 90] width 144 height 11
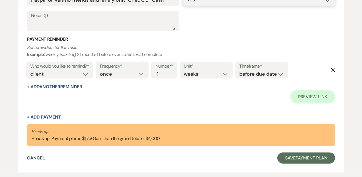
scroll to position [784, 0]
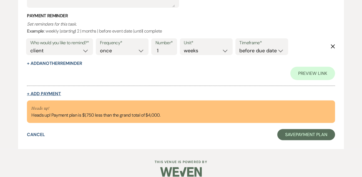
click at [55, 92] on button "+ Add Payment" at bounding box center [44, 93] width 34 height 4
select select "2"
select select "flat"
select select "false"
select select "client"
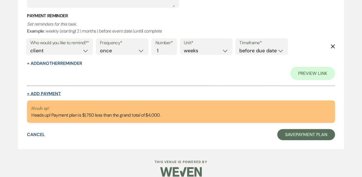
select select "weeks"
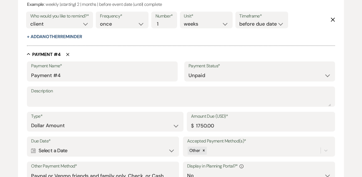
scroll to position [758, 0]
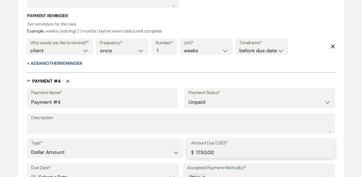
drag, startPoint x: 226, startPoint y: 152, endPoint x: 168, endPoint y: 163, distance: 59.1
type input "875.00"
click at [153, 169] on label "Due Date*" at bounding box center [103, 168] width 144 height 8
click at [166, 170] on label "Due Date*" at bounding box center [103, 168] width 144 height 8
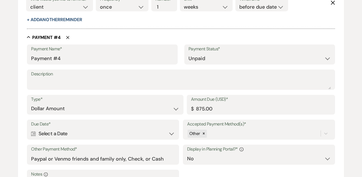
scroll to position [823, 0]
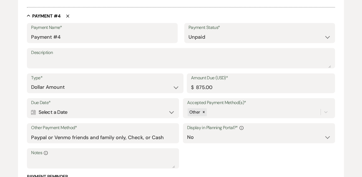
click at [172, 116] on div "Calendar Select a Date Expand" at bounding box center [103, 112] width 144 height 11
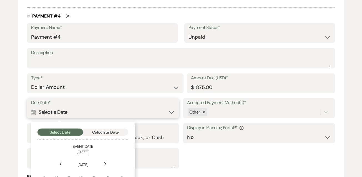
click at [110, 133] on button "Calculate Date" at bounding box center [106, 131] width 46 height 7
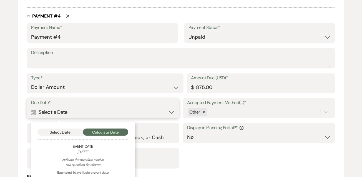
click at [74, 133] on button "Select Date" at bounding box center [61, 131] width 46 height 7
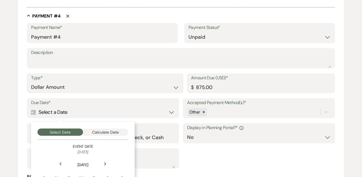
click at [104, 163] on icon "Next" at bounding box center [105, 163] width 3 height 3
click at [104, 163] on div "Next" at bounding box center [105, 163] width 9 height 9
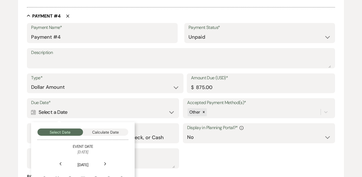
click at [104, 163] on icon "Next" at bounding box center [105, 163] width 3 height 3
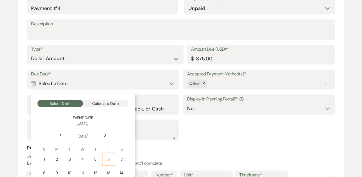
click at [106, 162] on td "6" at bounding box center [108, 159] width 13 height 13
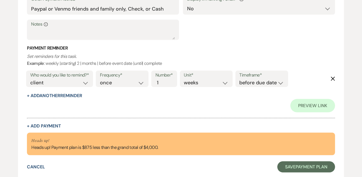
scroll to position [994, 0]
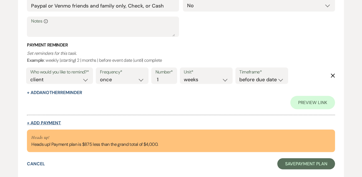
click at [46, 123] on button "+ Add Payment" at bounding box center [44, 123] width 34 height 4
select select "2"
select select "flat"
select select "false"
select select "client"
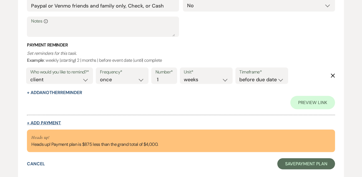
select select "weeks"
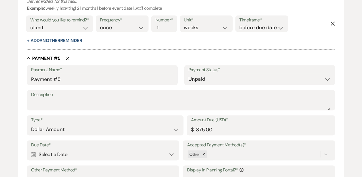
scroll to position [1020, 0]
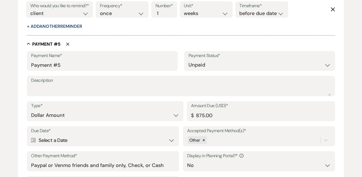
click at [222, 158] on label "Display in Planning Portal?* Info" at bounding box center [259, 156] width 144 height 8
click at [233, 167] on select "Yes No" at bounding box center [259, 165] width 144 height 11
select select "true"
click at [187, 160] on select "Yes No" at bounding box center [259, 165] width 144 height 11
click at [124, 131] on label "Due Date*" at bounding box center [103, 131] width 144 height 8
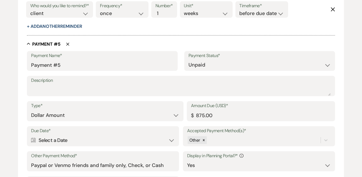
click at [128, 138] on div "Calendar Select a Date Expand" at bounding box center [103, 140] width 144 height 11
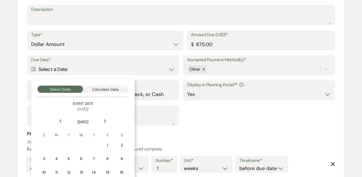
scroll to position [1093, 0]
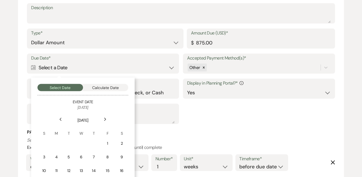
click at [105, 118] on icon "Next" at bounding box center [105, 119] width 3 height 3
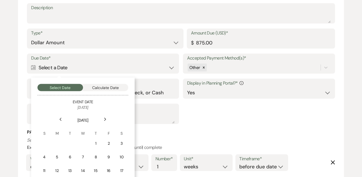
click at [105, 118] on icon "Next" at bounding box center [105, 119] width 3 height 3
click at [107, 143] on div "3" at bounding box center [108, 143] width 5 height 6
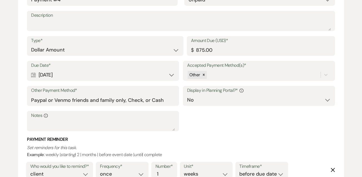
scroll to position [893, 0]
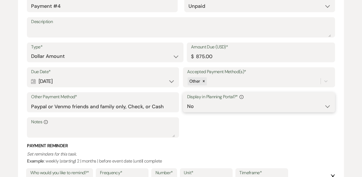
click at [328, 110] on select "Yes No" at bounding box center [259, 106] width 144 height 11
select select "true"
click at [187, 101] on select "Yes No" at bounding box center [259, 106] width 144 height 11
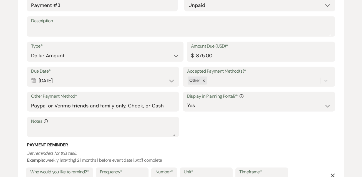
scroll to position [577, 0]
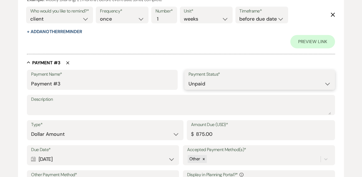
click at [296, 88] on select "Paid Unpaid" at bounding box center [260, 83] width 143 height 11
click at [189, 78] on select "Paid Unpaid" at bounding box center [260, 83] width 143 height 11
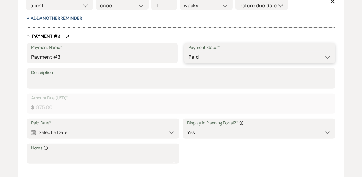
scroll to position [564, 0]
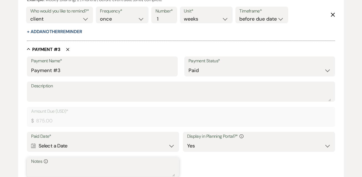
click at [100, 165] on textarea "Notes Info" at bounding box center [103, 170] width 144 height 11
click at [224, 68] on select "Paid Unpaid" at bounding box center [260, 70] width 143 height 11
select select "2"
click at [189, 76] on select "Paid Unpaid" at bounding box center [260, 70] width 143 height 11
select select "client"
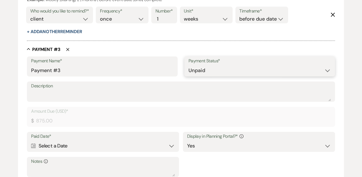
select select "weeks"
select select "flat"
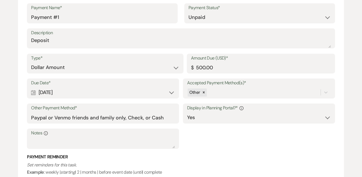
scroll to position [158, 0]
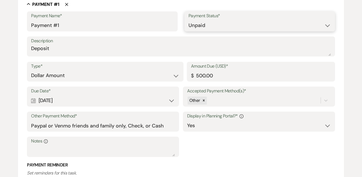
click at [310, 27] on select "Paid Unpaid" at bounding box center [260, 25] width 143 height 11
select select "1"
click at [189, 20] on select "Paid Unpaid" at bounding box center [260, 25] width 143 height 11
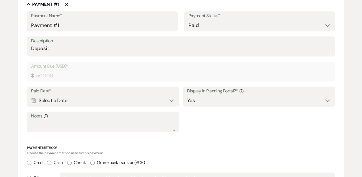
click at [148, 101] on div "Calendar Select a Date Expand" at bounding box center [103, 100] width 144 height 11
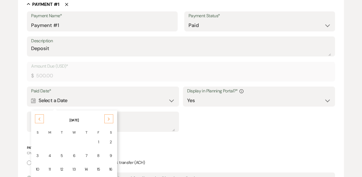
click at [144, 156] on div "Payment Method* Choose the payment method used for this payment. Card Cash Chec…" at bounding box center [181, 167] width 308 height 44
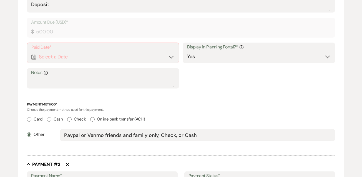
scroll to position [206, 0]
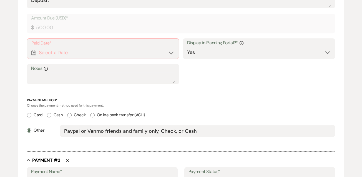
click at [171, 53] on div "Calendar Select a Date Expand" at bounding box center [102, 52] width 143 height 11
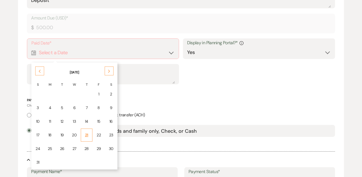
click at [85, 133] on div "21" at bounding box center [86, 135] width 4 height 6
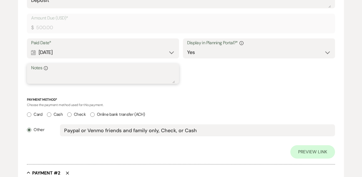
click at [100, 79] on textarea "Notes Info" at bounding box center [103, 77] width 144 height 11
click at [51, 115] on input "Cash" at bounding box center [49, 114] width 4 height 4
radio input "true"
radio input "false"
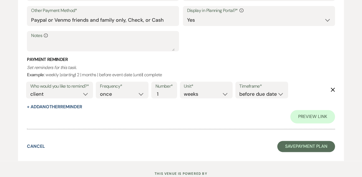
scroll to position [1215, 0]
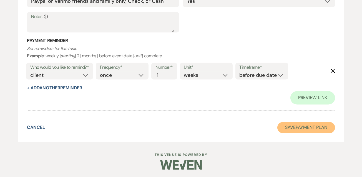
click at [297, 129] on button "Save Payment Plan" at bounding box center [307, 127] width 58 height 11
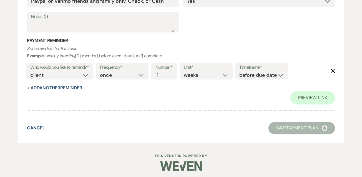
select select "6"
select select "8"
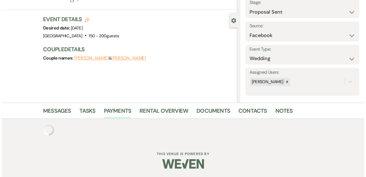
scroll to position [231, 0]
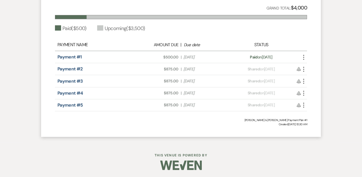
click at [303, 58] on icon "More" at bounding box center [304, 57] width 7 height 7
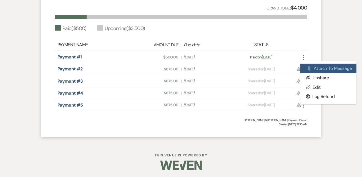
click at [334, 66] on button "Attach File Attach to Message" at bounding box center [329, 68] width 56 height 9
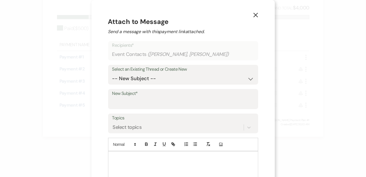
scroll to position [31, 0]
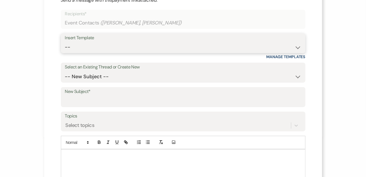
click at [295, 48] on select "-- Weven Planning Portal Introduction (Booked Events) Initial Inquiry Response …" at bounding box center [183, 47] width 236 height 11
click at [65, 42] on select "-- Weven Planning Portal Introduction (Booked Events) Initial Inquiry Response …" at bounding box center [183, 47] width 236 height 11
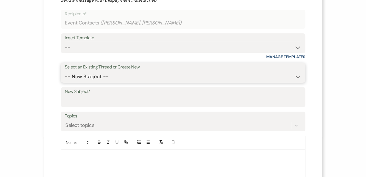
click at [156, 76] on select "-- New Subject --" at bounding box center [183, 76] width 236 height 11
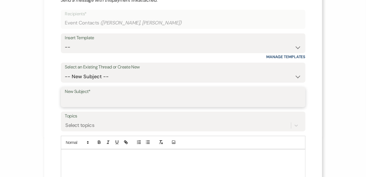
click at [136, 100] on input "New Subject*" at bounding box center [183, 101] width 236 height 11
type input "R"
type input "P"
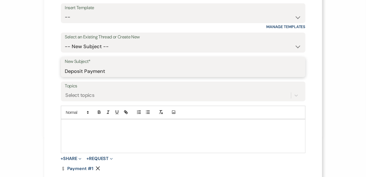
scroll to position [85, 0]
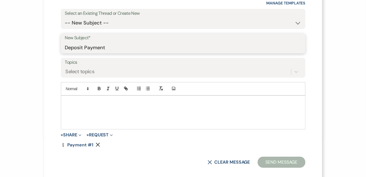
type input "Deposit Payment"
click at [133, 112] on div at bounding box center [183, 112] width 244 height 33
click at [110, 99] on div at bounding box center [183, 112] width 244 height 33
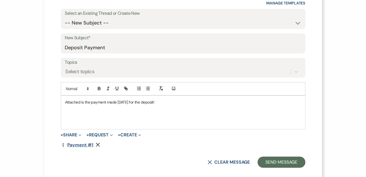
click at [78, 143] on link "Dollar Payment Payment #1" at bounding box center [77, 145] width 33 height 4
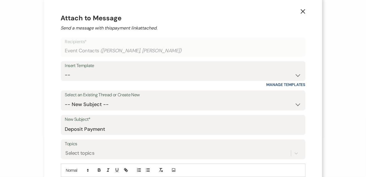
scroll to position [0, 0]
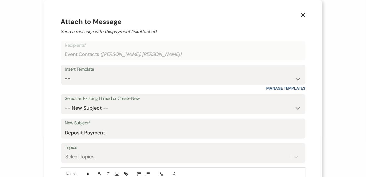
click at [199, 53] on div "Event Contacts ( [PERSON_NAME], [PERSON_NAME] )" at bounding box center [183, 54] width 236 height 11
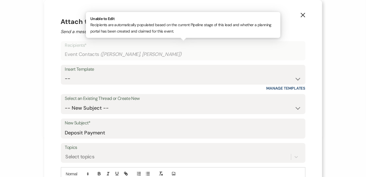
click at [270, 52] on div "Event Contacts ( [PERSON_NAME], [PERSON_NAME] )" at bounding box center [183, 54] width 236 height 11
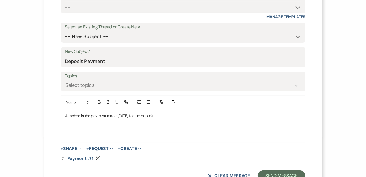
scroll to position [72, 0]
click at [180, 116] on p "Attached is the payment made [DATE] for the deposit!" at bounding box center [183, 115] width 236 height 6
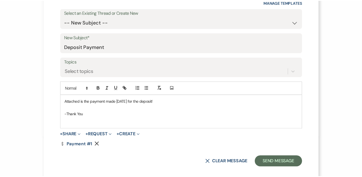
scroll to position [90, 0]
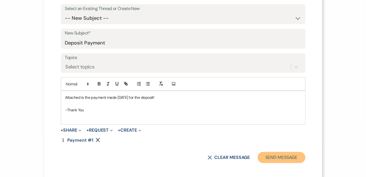
click at [273, 156] on button "Send Message" at bounding box center [282, 157] width 48 height 11
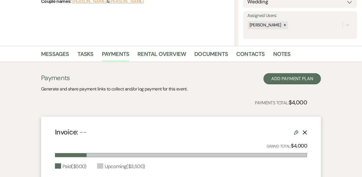
scroll to position [91, 0]
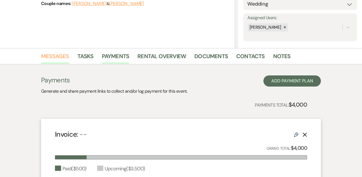
click at [57, 58] on link "Messages" at bounding box center [55, 58] width 28 height 12
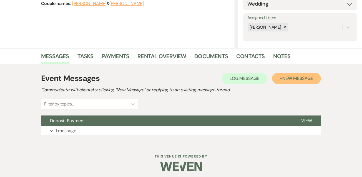
click at [291, 79] on span "New Message" at bounding box center [298, 78] width 31 height 6
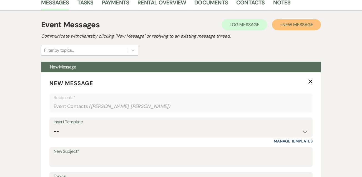
scroll to position [173, 0]
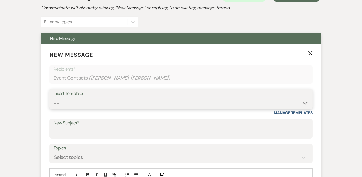
click at [194, 102] on select "-- Weven Planning Portal Introduction (Booked Events) Initial Inquiry Response …" at bounding box center [181, 103] width 255 height 11
select select "4137"
click at [54, 98] on select "-- Weven Planning Portal Introduction (Booked Events) Initial Inquiry Response …" at bounding box center [181, 103] width 255 height 11
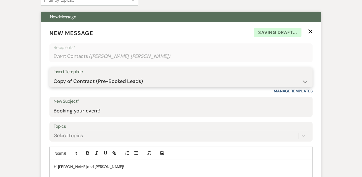
scroll to position [195, 0]
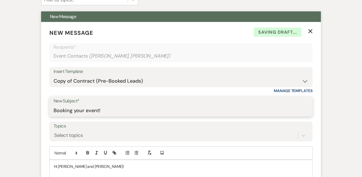
click at [119, 110] on input "Booking your event!" at bounding box center [181, 110] width 255 height 11
type input "Booking your event! [GEOGRAPHIC_DATA]"
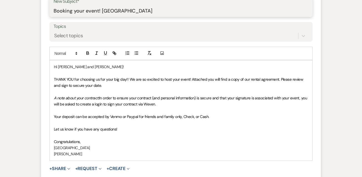
scroll to position [297, 0]
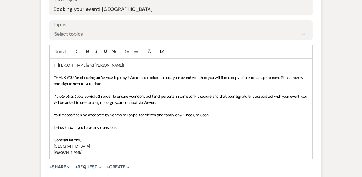
click at [63, 64] on p "Hi [PERSON_NAME] and [PERSON_NAME]!" at bounding box center [181, 65] width 255 height 6
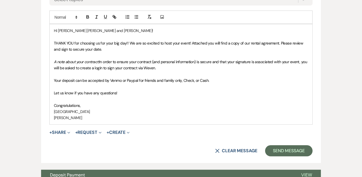
scroll to position [332, 0]
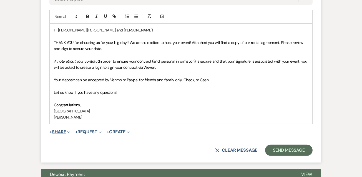
click at [70, 131] on use "button" at bounding box center [69, 132] width 3 height 2
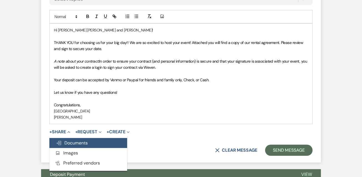
click at [70, 140] on span "Doc Upload Documents" at bounding box center [72, 143] width 32 height 6
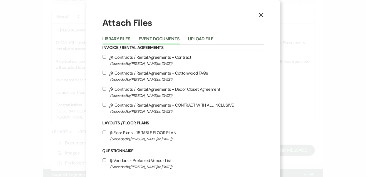
click at [149, 42] on button "Event Documents" at bounding box center [159, 41] width 41 height 8
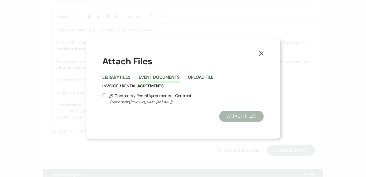
click at [103, 95] on input "Pencil Contracts / Rental Agreements - Contract (Uploaded by [PERSON_NAME] on […" at bounding box center [105, 95] width 4 height 4
checkbox input "true"
click at [232, 115] on button "Attach Files" at bounding box center [241, 116] width 44 height 11
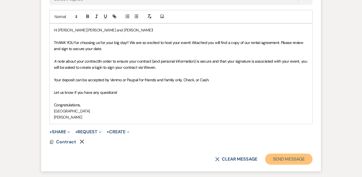
click at [290, 158] on button "Send Message" at bounding box center [289, 158] width 48 height 11
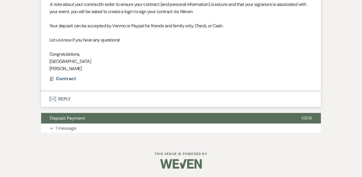
scroll to position [125, 0]
